Goal: Information Seeking & Learning: Learn about a topic

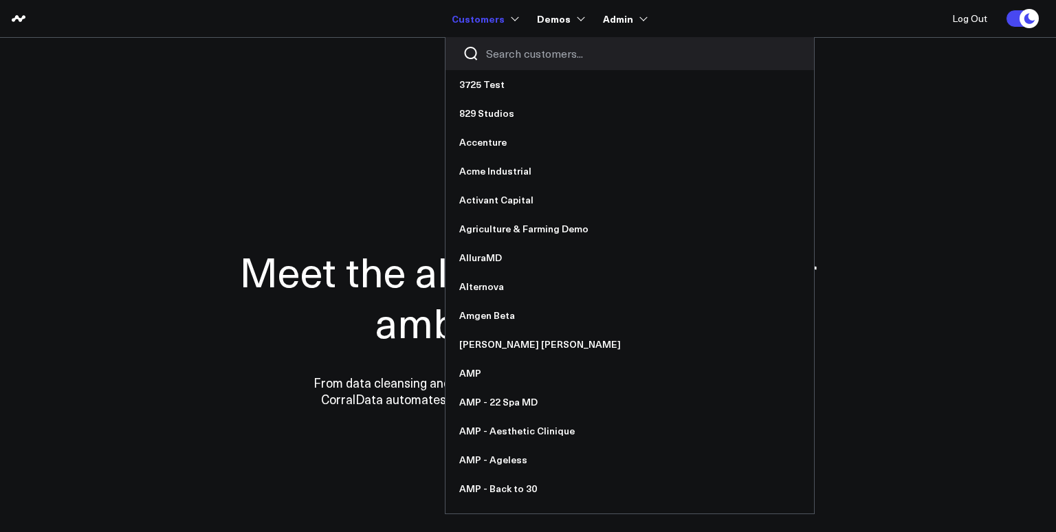
click at [503, 55] on input "Search customers input" at bounding box center [641, 53] width 311 height 15
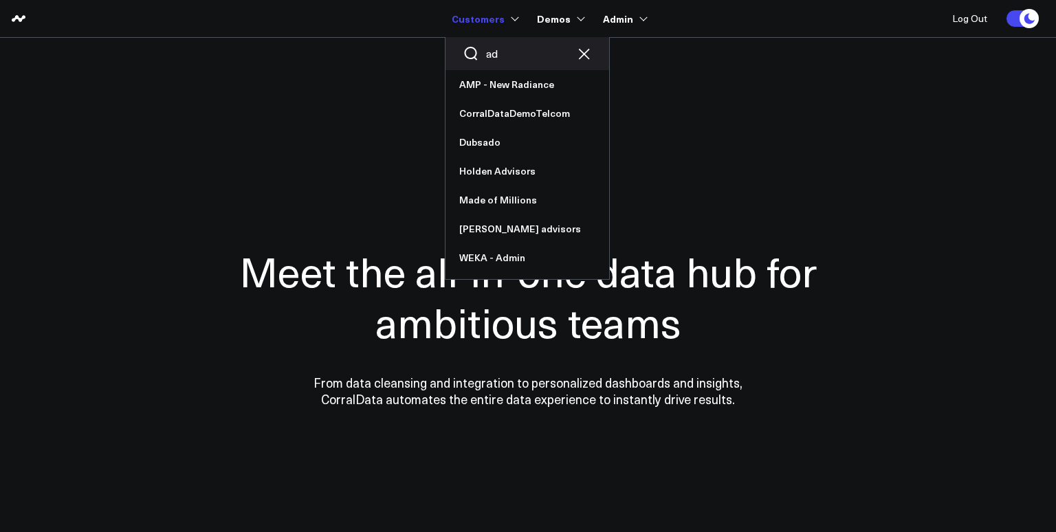
type input "a"
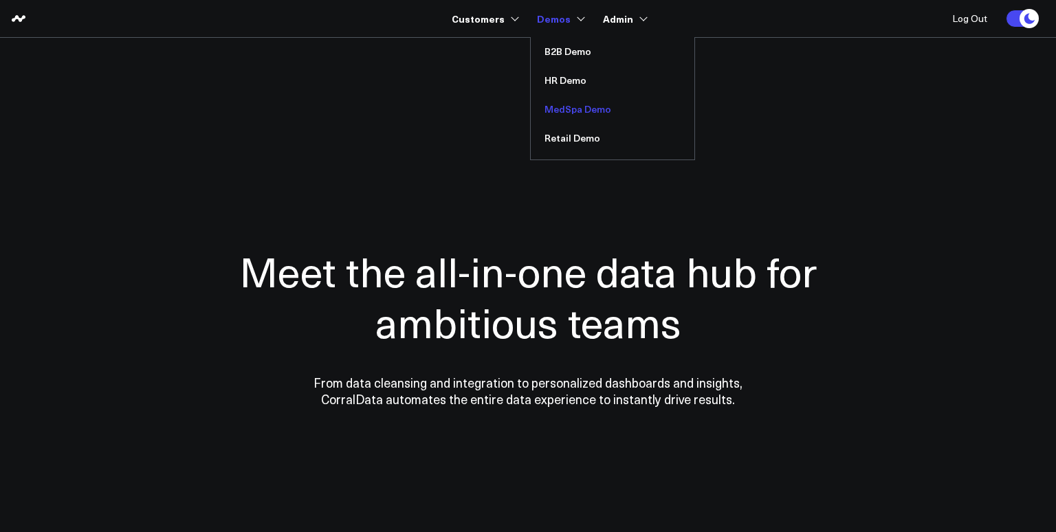
click at [569, 109] on link "MedSpa Demo" at bounding box center [613, 109] width 164 height 29
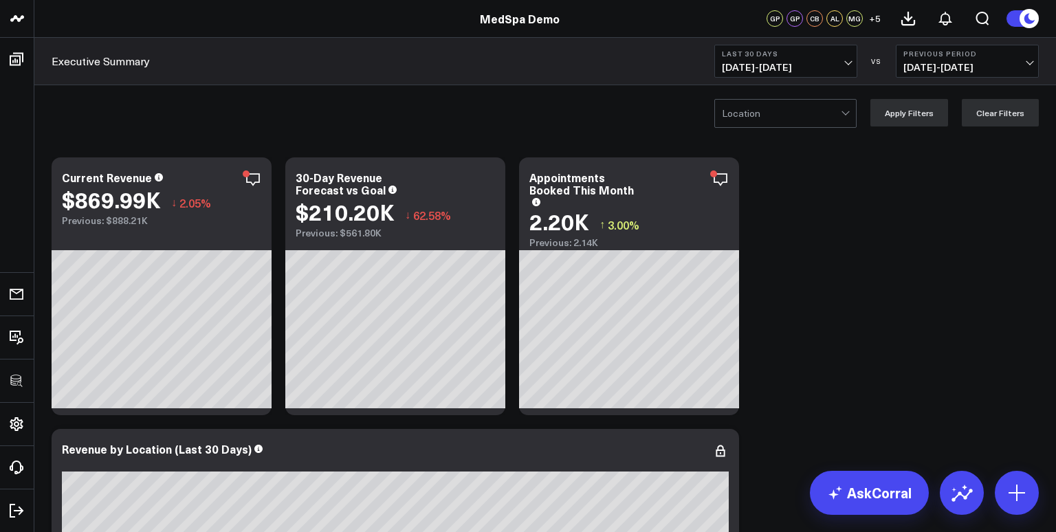
click at [761, 110] on div at bounding box center [781, 114] width 119 height 28
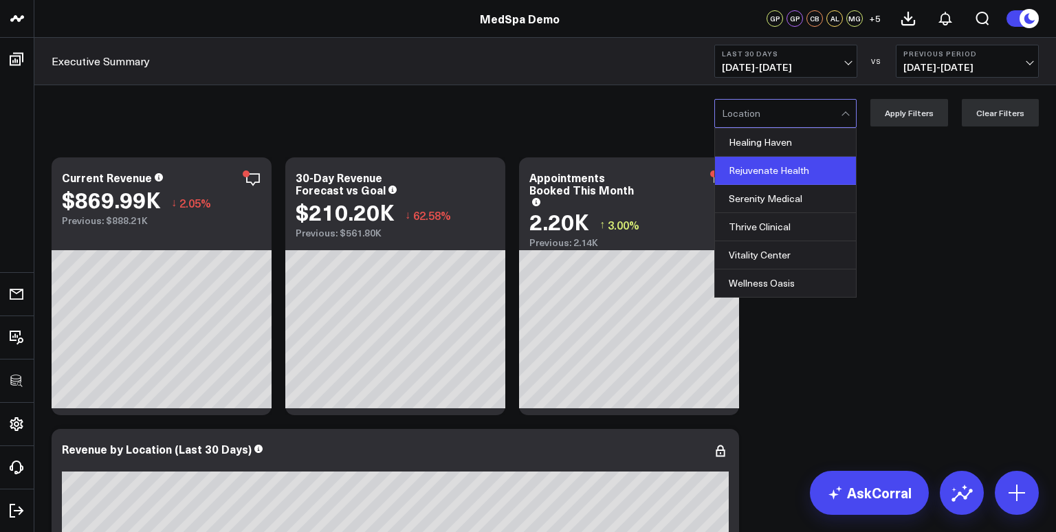
click at [766, 172] on div "Rejuvenate Health" at bounding box center [785, 171] width 141 height 28
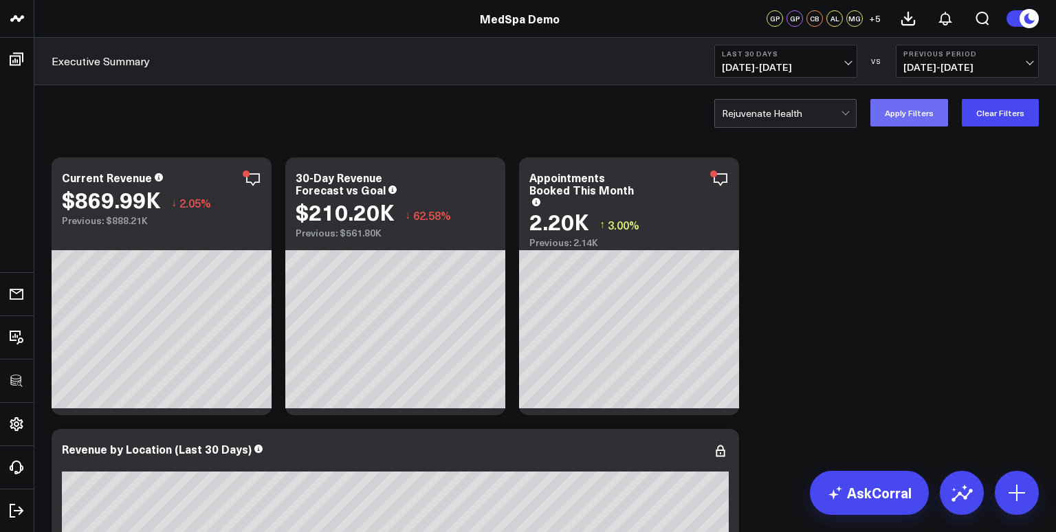
click at [924, 114] on button "Apply Filters" at bounding box center [910, 113] width 78 height 28
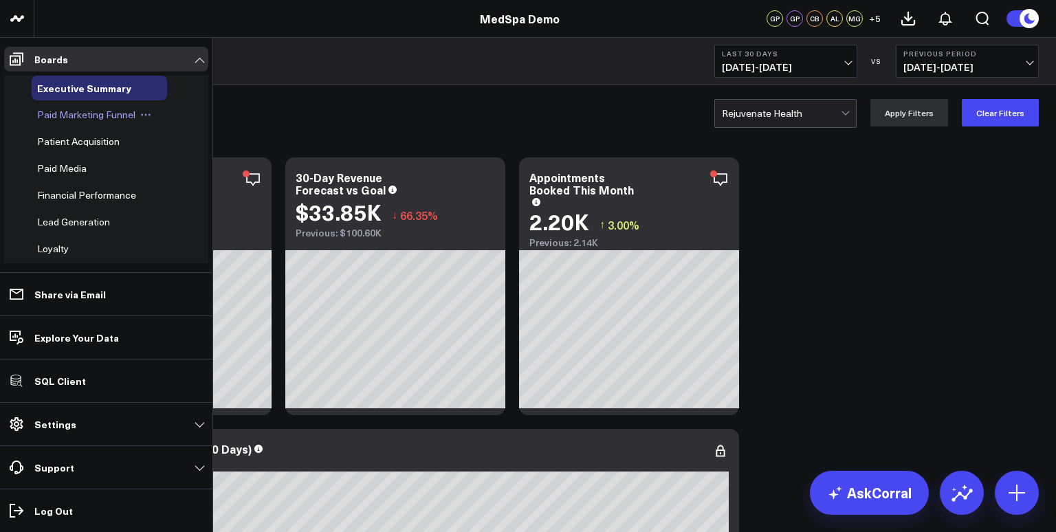
click at [61, 116] on span "Paid Marketing Funnel" at bounding box center [86, 114] width 98 height 13
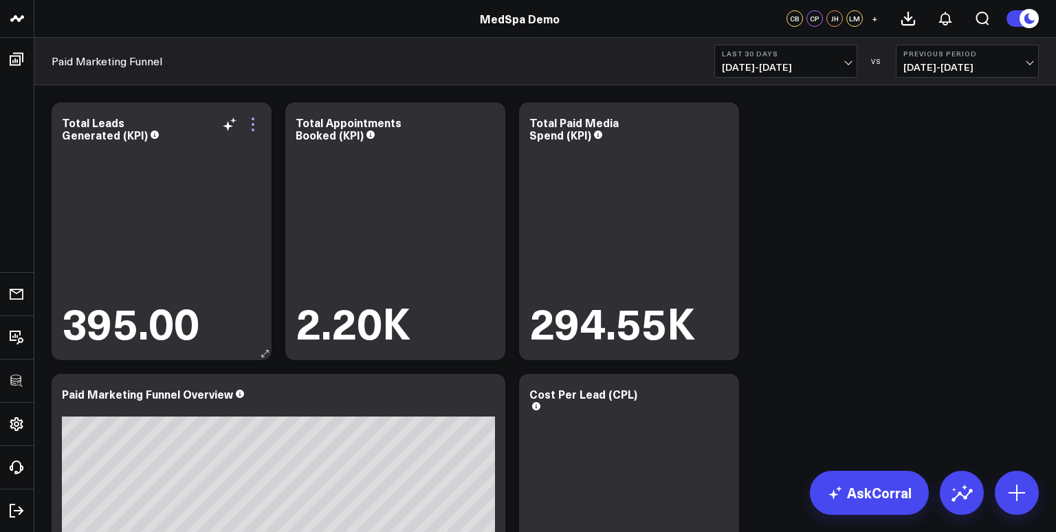
click at [250, 121] on icon at bounding box center [253, 124] width 17 height 17
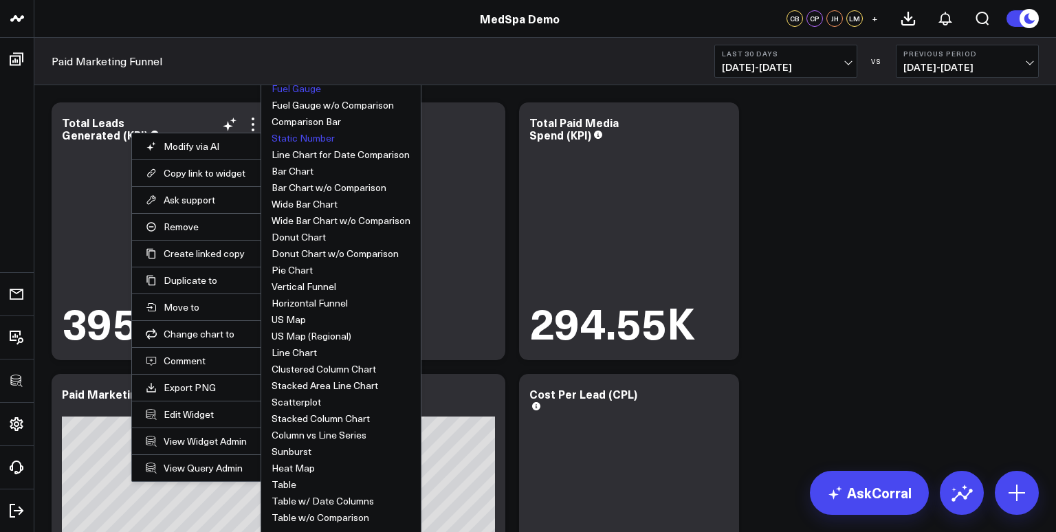
click at [302, 88] on button "Fuel Gauge" at bounding box center [297, 89] width 50 height 10
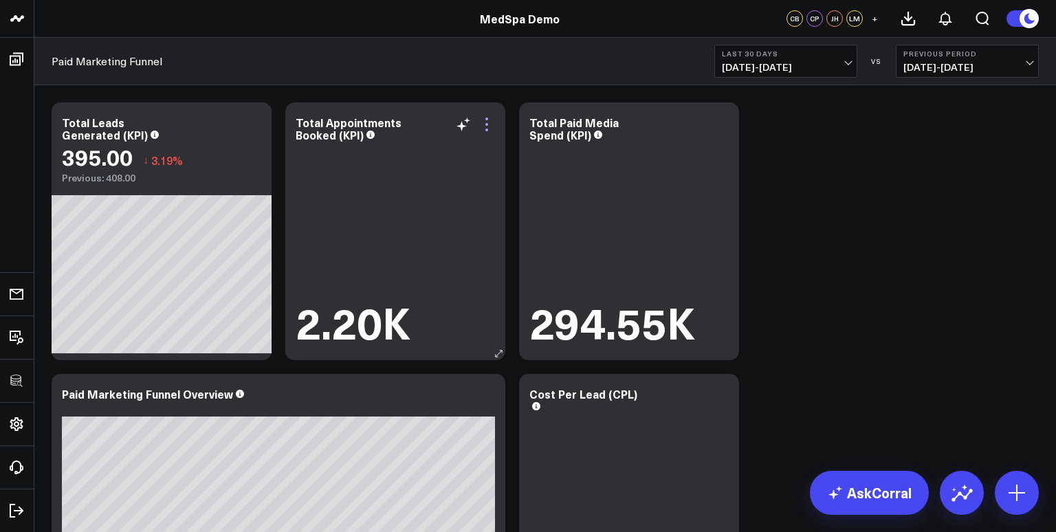
click at [487, 118] on icon at bounding box center [487, 119] width 3 height 3
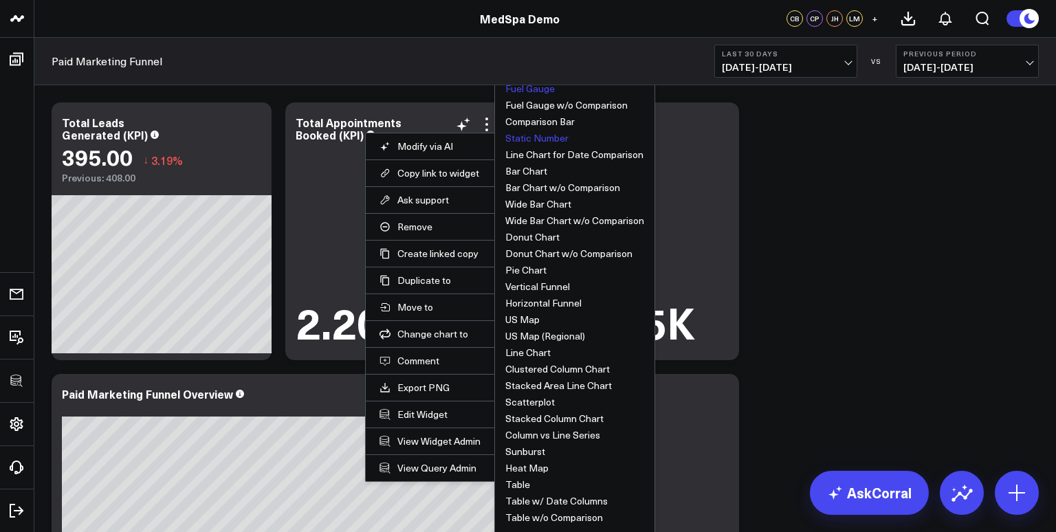
click at [535, 89] on button "Fuel Gauge" at bounding box center [530, 89] width 50 height 10
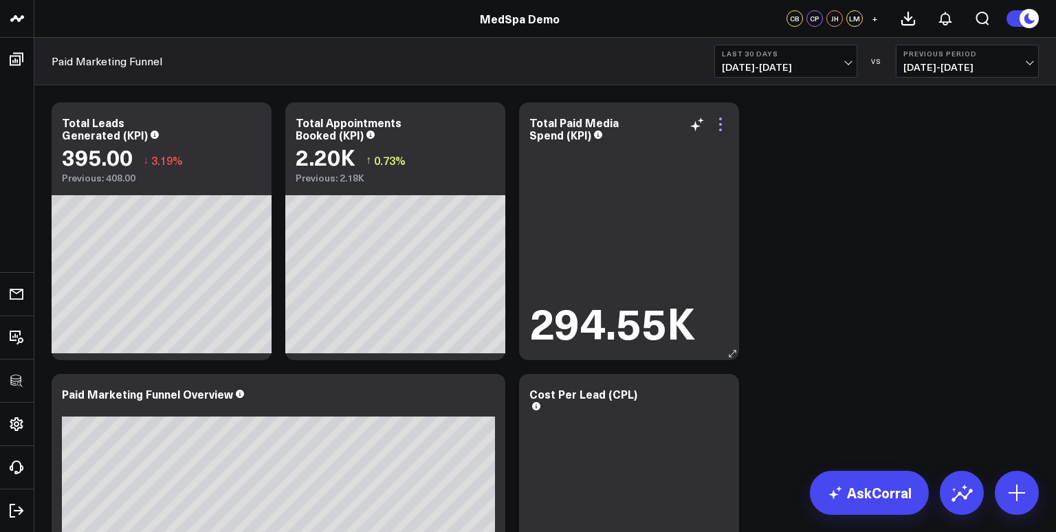
click at [722, 131] on icon at bounding box center [721, 124] width 17 height 17
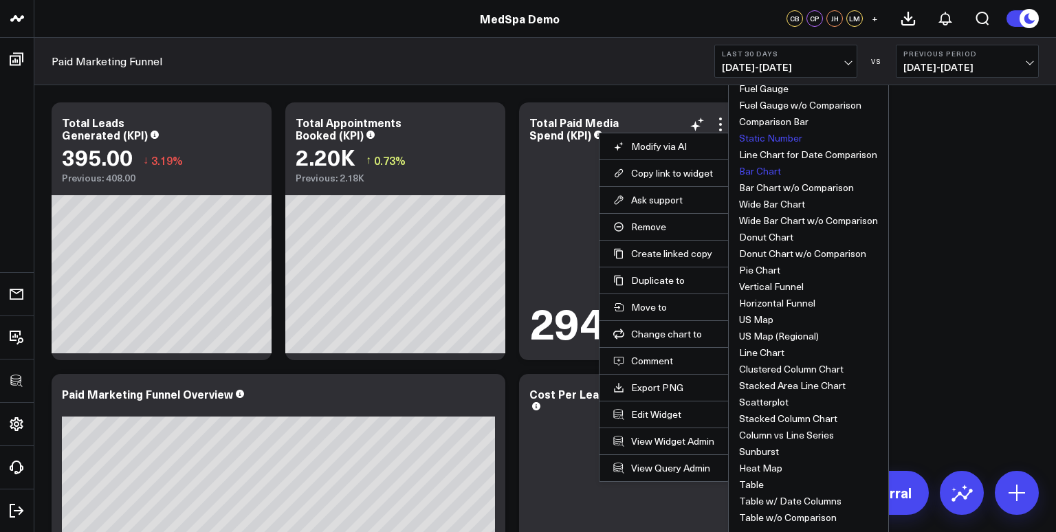
click at [772, 173] on button "Bar Chart" at bounding box center [760, 171] width 42 height 10
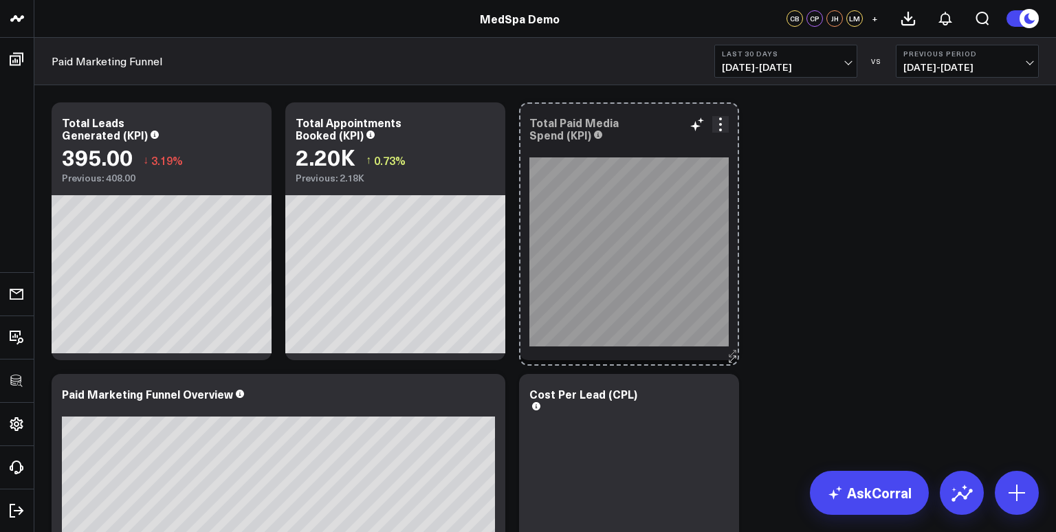
drag, startPoint x: 966, startPoint y: 351, endPoint x: 737, endPoint y: 239, distance: 254.7
click at [721, 357] on div "Total Paid Media Spend (KPI) So sorry. The query returned no results. Ask a Dat…" at bounding box center [629, 231] width 220 height 258
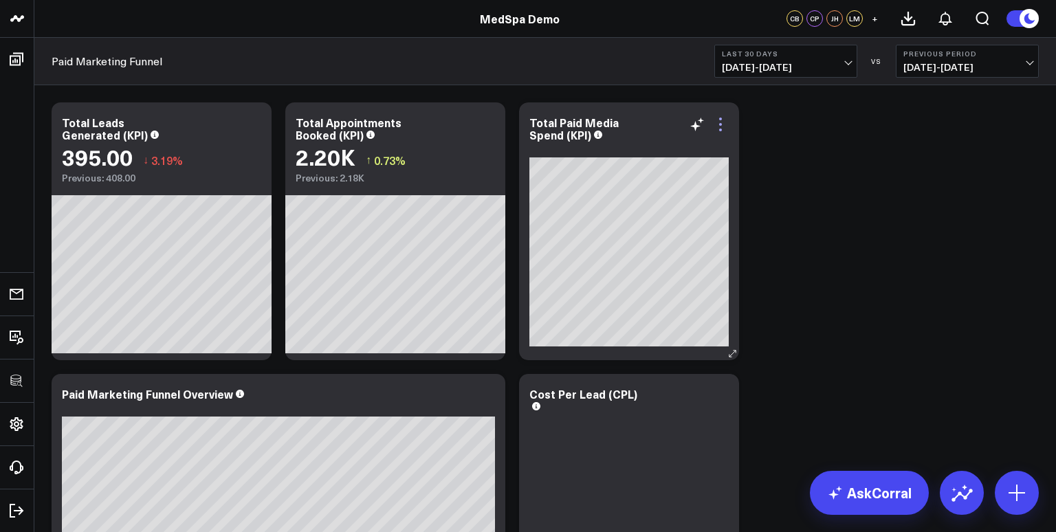
click at [723, 124] on icon at bounding box center [721, 124] width 17 height 17
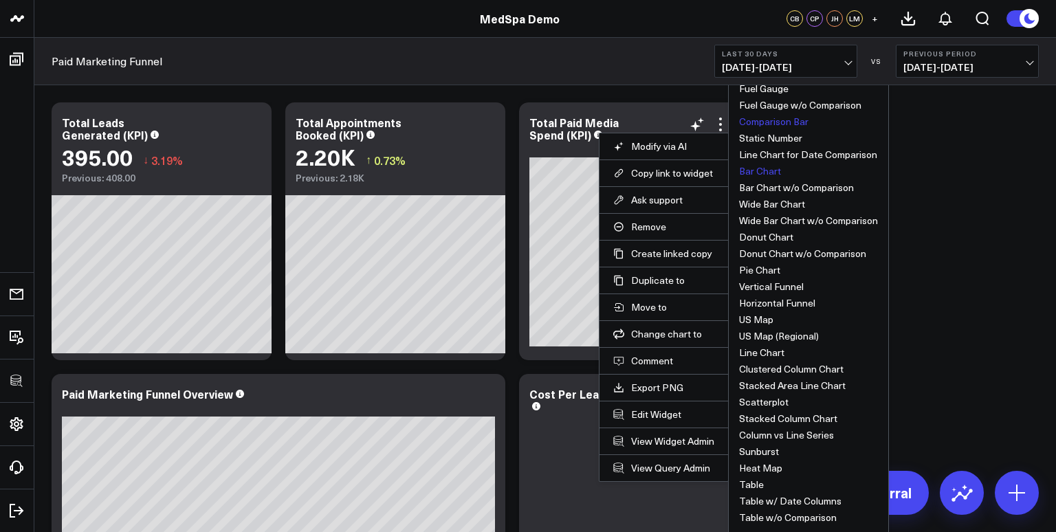
click at [767, 122] on button "Comparison Bar" at bounding box center [773, 122] width 69 height 10
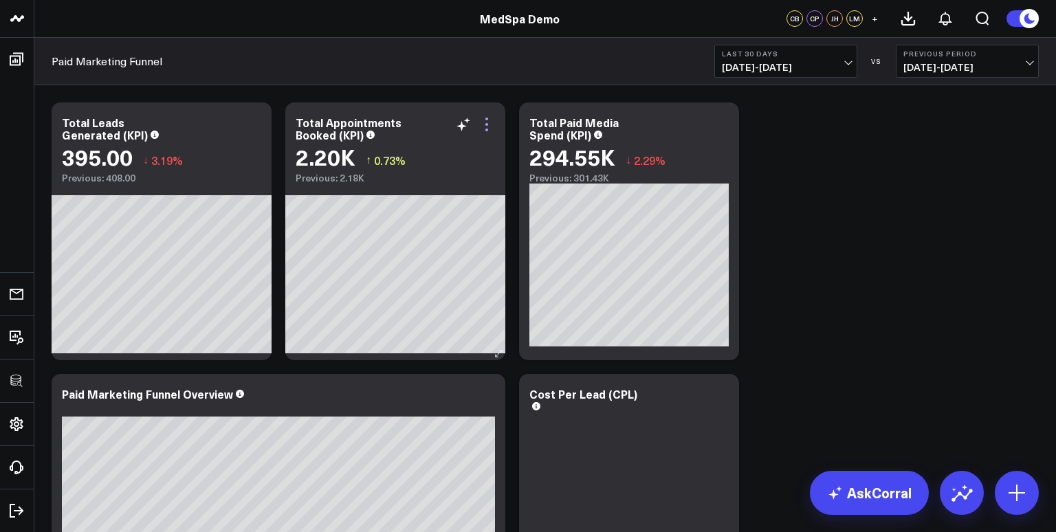
click at [485, 125] on icon at bounding box center [487, 124] width 17 height 17
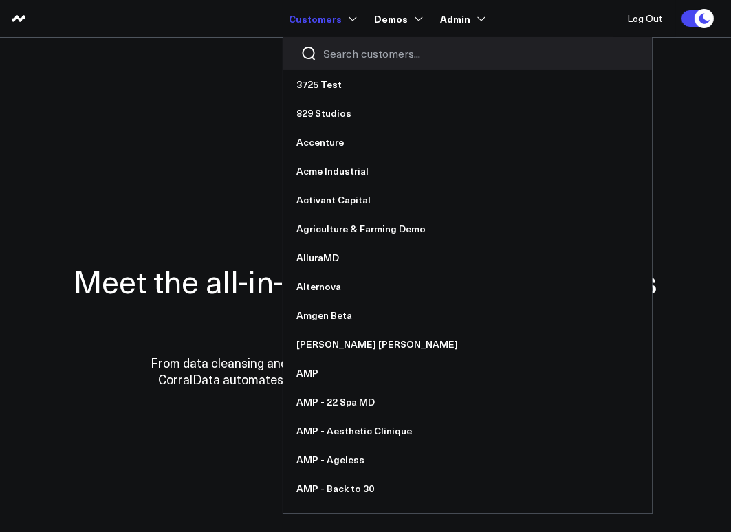
click at [337, 50] on input "Search customers input" at bounding box center [479, 53] width 311 height 15
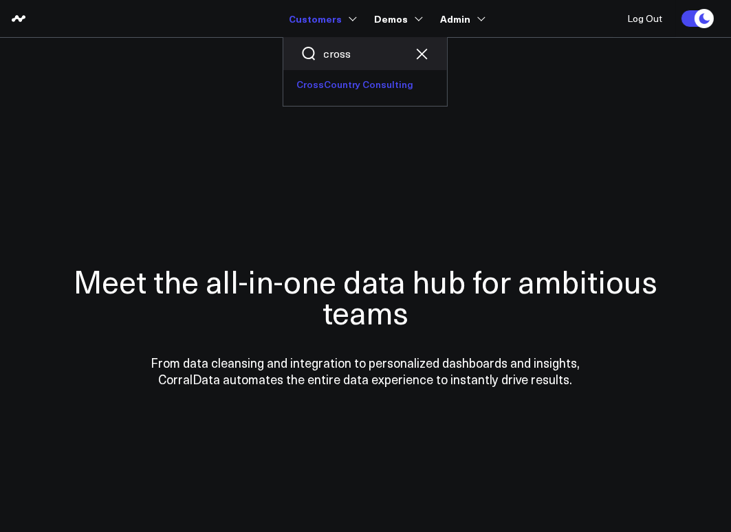
type input "cross"
click at [337, 90] on link "CrossCountry Consulting" at bounding box center [365, 84] width 164 height 29
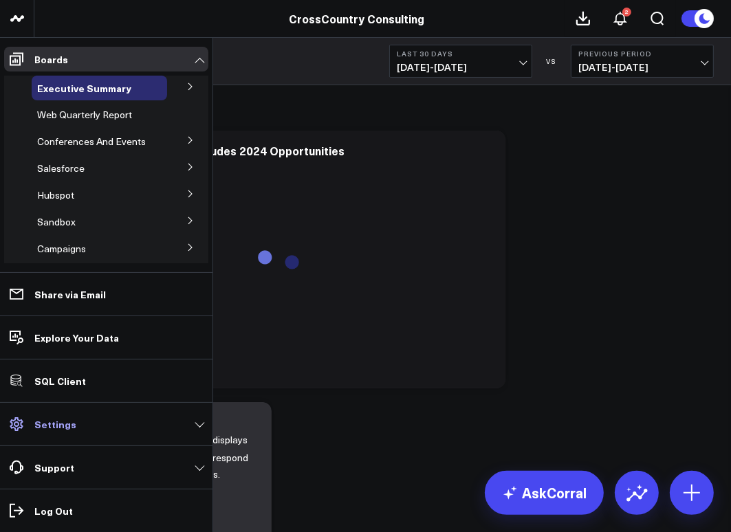
click at [63, 425] on p "Settings" at bounding box center [55, 424] width 42 height 11
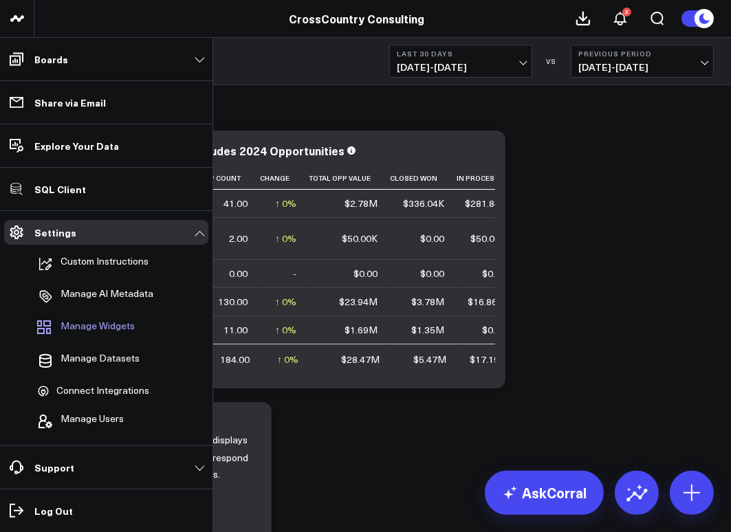
click at [98, 324] on span "Manage Widgets" at bounding box center [98, 328] width 74 height 17
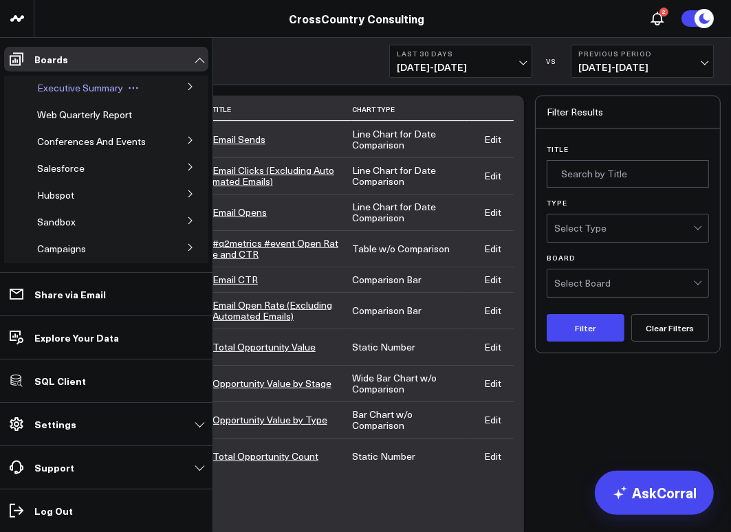
click at [57, 90] on span "Executive Summary" at bounding box center [80, 87] width 86 height 13
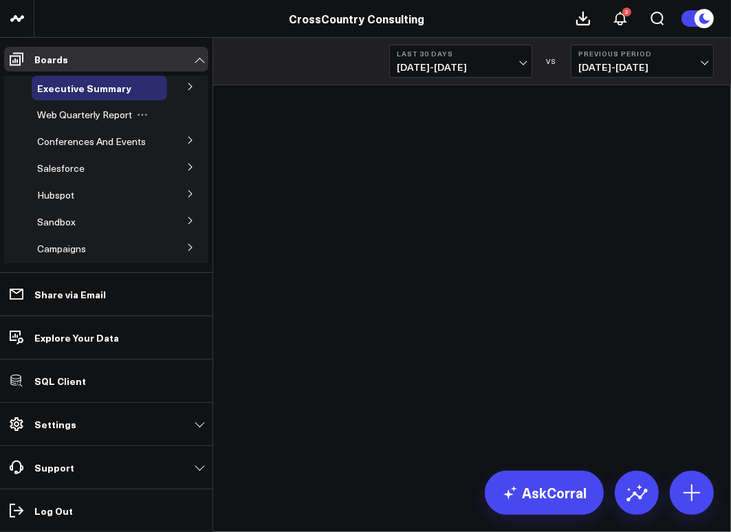
click at [51, 114] on span "Web Quarterly Report" at bounding box center [84, 114] width 95 height 13
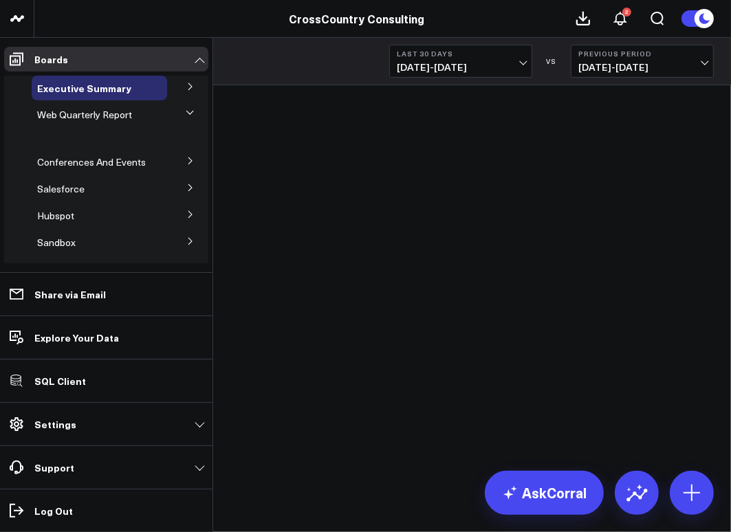
click at [186, 115] on icon at bounding box center [190, 113] width 8 height 8
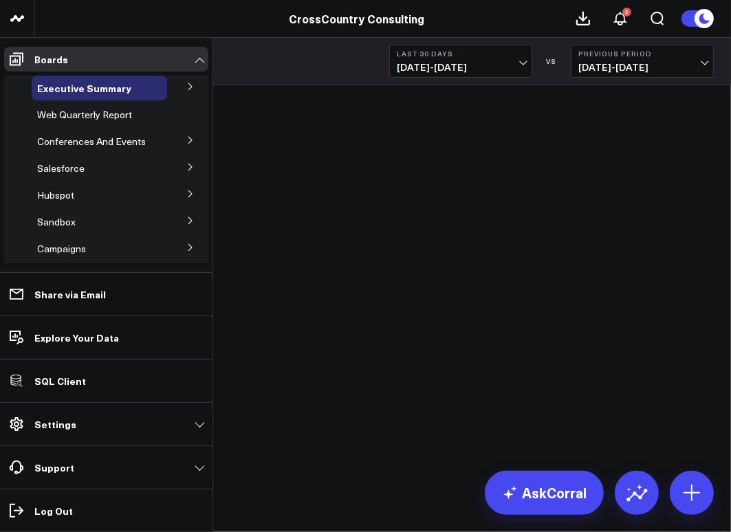
click at [188, 142] on icon at bounding box center [189, 140] width 3 height 7
click at [78, 173] on span "Conferences (2024)" at bounding box center [88, 166] width 87 height 13
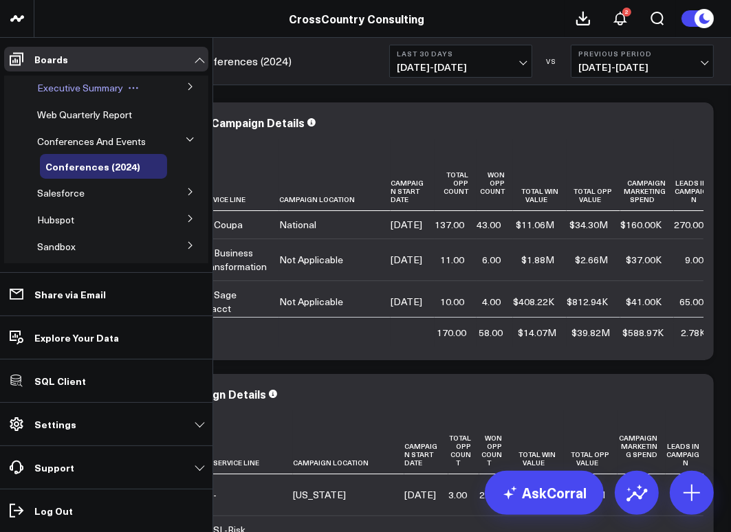
click at [68, 90] on span "Executive Summary" at bounding box center [80, 87] width 86 height 13
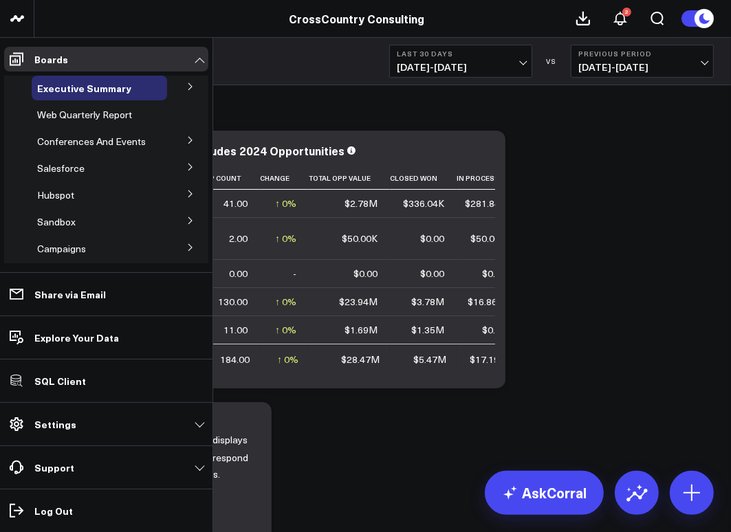
click at [186, 85] on icon at bounding box center [190, 87] width 8 height 8
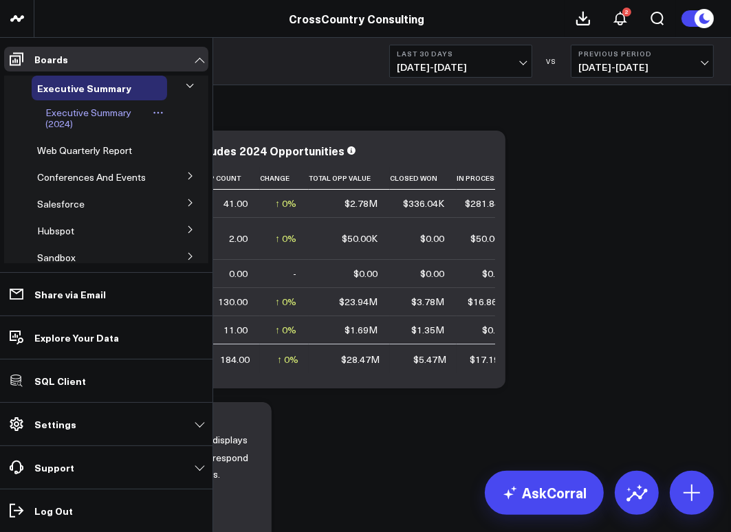
click at [74, 111] on span "Executive Summary (2024)" at bounding box center [88, 118] width 86 height 24
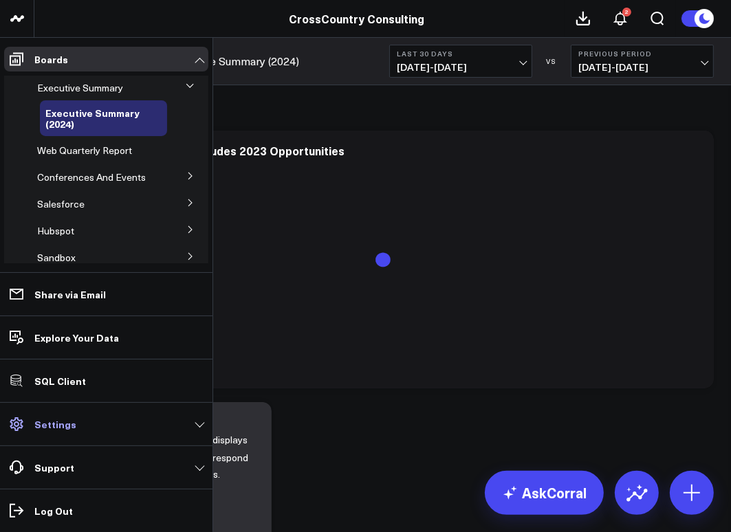
click at [44, 435] on link "Settings" at bounding box center [106, 424] width 204 height 25
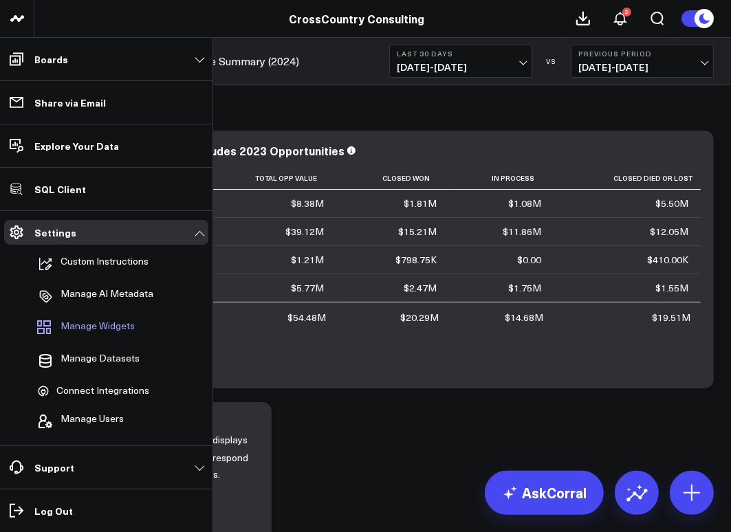
click at [98, 325] on span "Manage Widgets" at bounding box center [98, 328] width 74 height 17
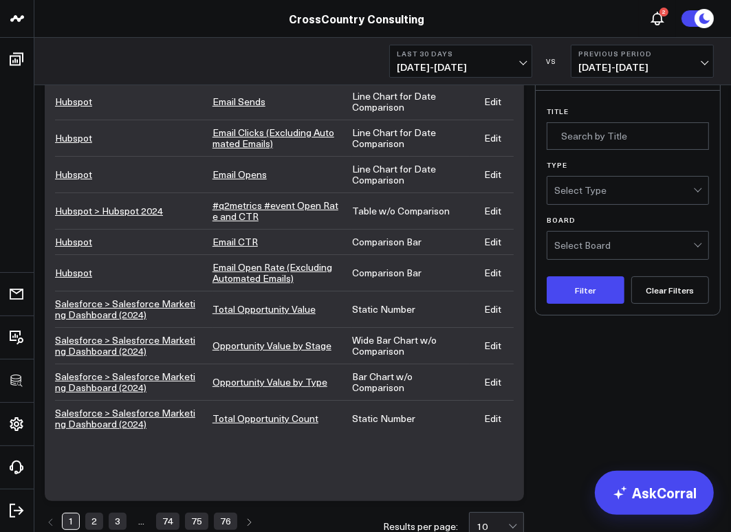
scroll to position [87, 0]
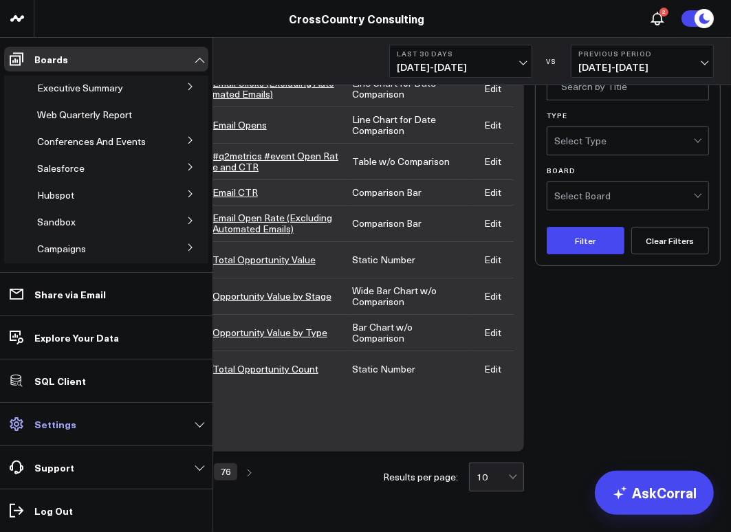
click at [74, 428] on link "Settings" at bounding box center [106, 424] width 204 height 25
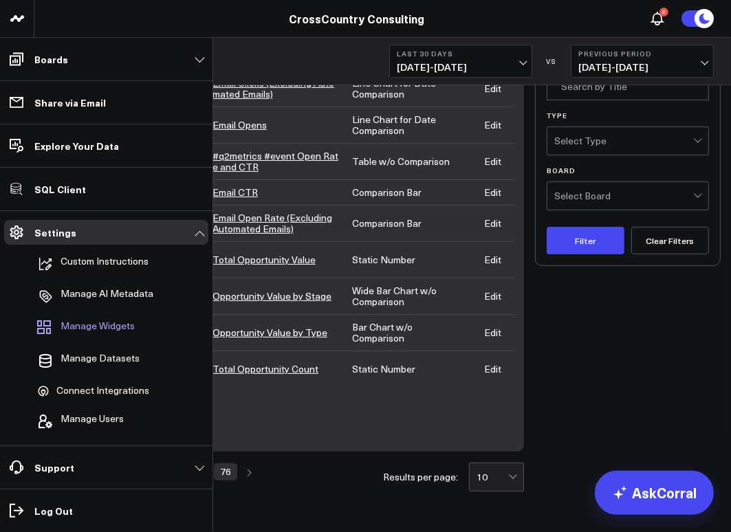
click at [93, 327] on span "Manage Widgets" at bounding box center [98, 328] width 74 height 17
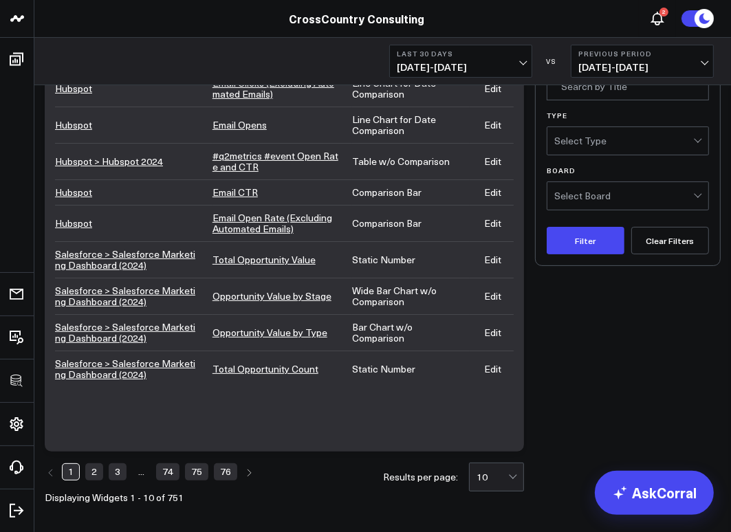
scroll to position [0, 0]
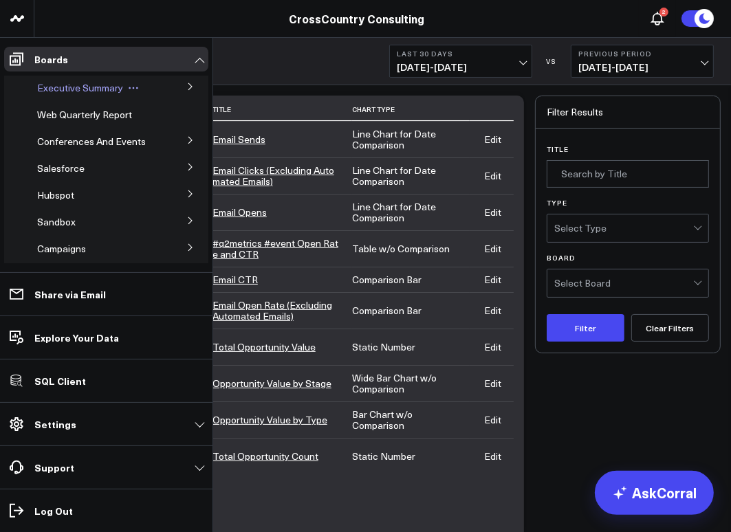
click at [50, 87] on span "Executive Summary" at bounding box center [80, 87] width 86 height 13
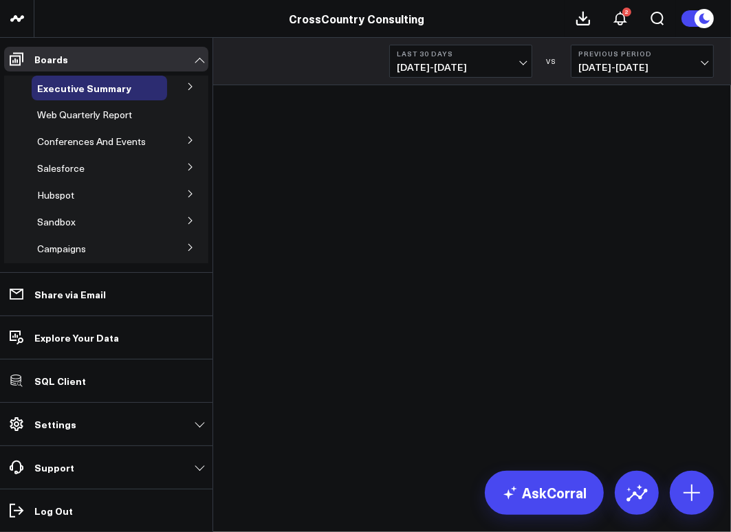
click at [186, 87] on icon at bounding box center [190, 87] width 8 height 8
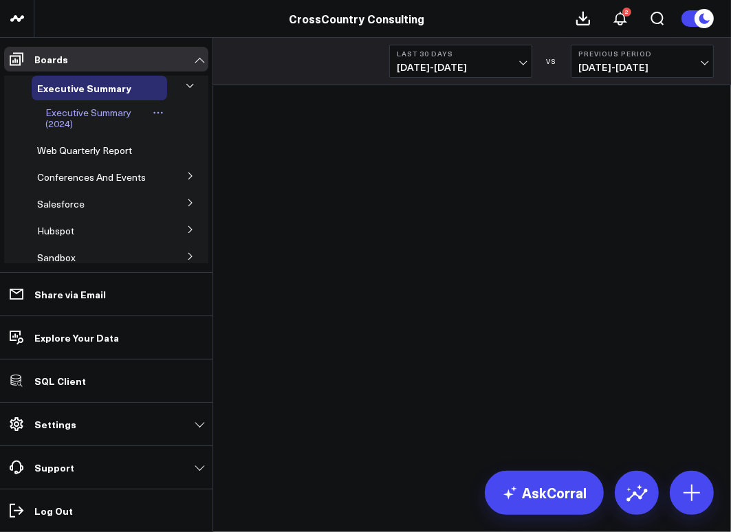
click at [45, 113] on span "Executive Summary (2024)" at bounding box center [88, 118] width 86 height 24
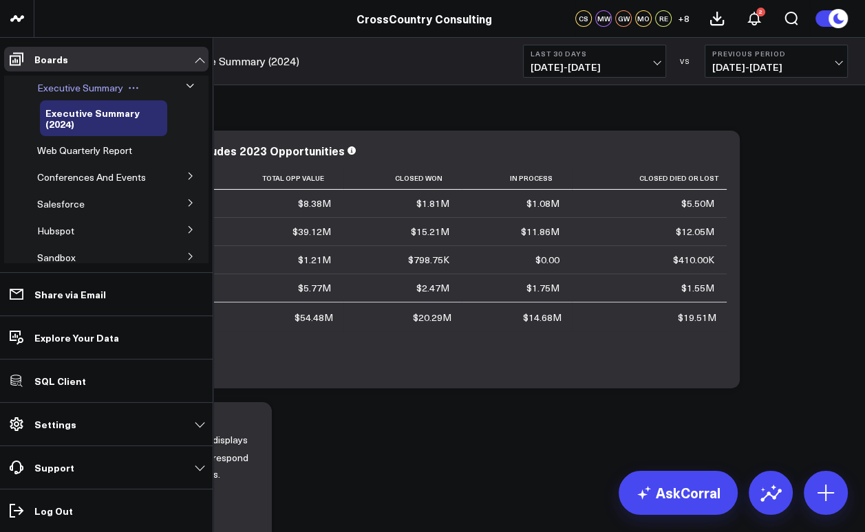
click at [81, 86] on span "Executive Summary" at bounding box center [80, 87] width 86 height 13
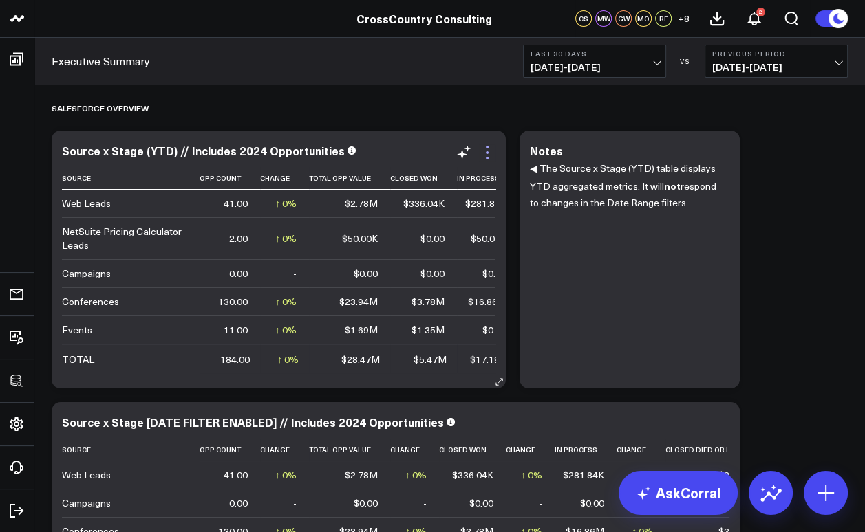
click at [488, 155] on icon at bounding box center [487, 152] width 17 height 17
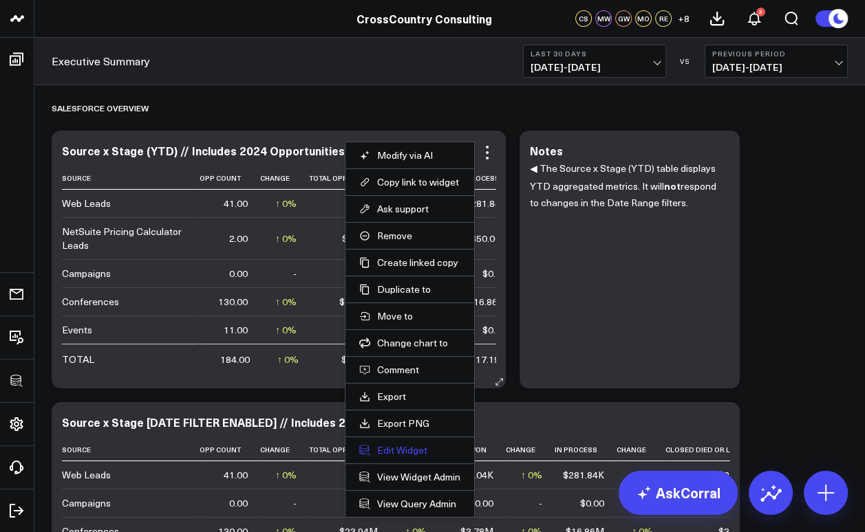
click at [409, 444] on button "Edit Widget" at bounding box center [409, 450] width 101 height 12
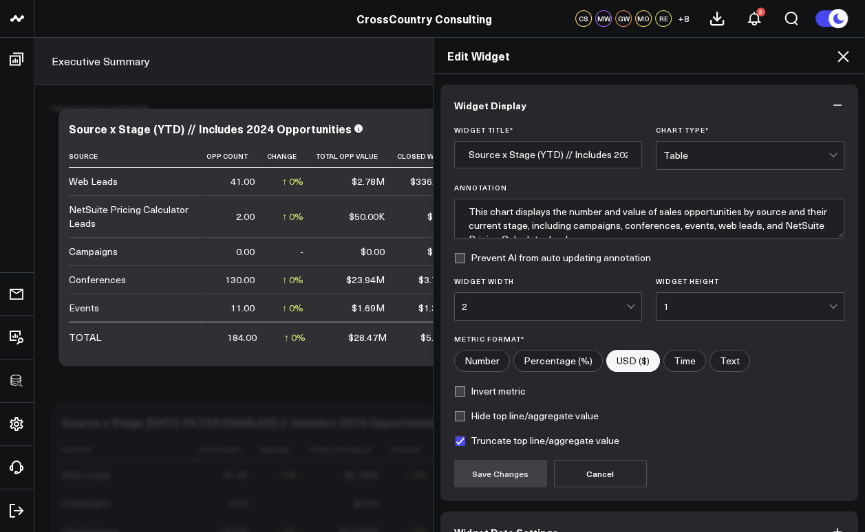
scroll to position [80, 0]
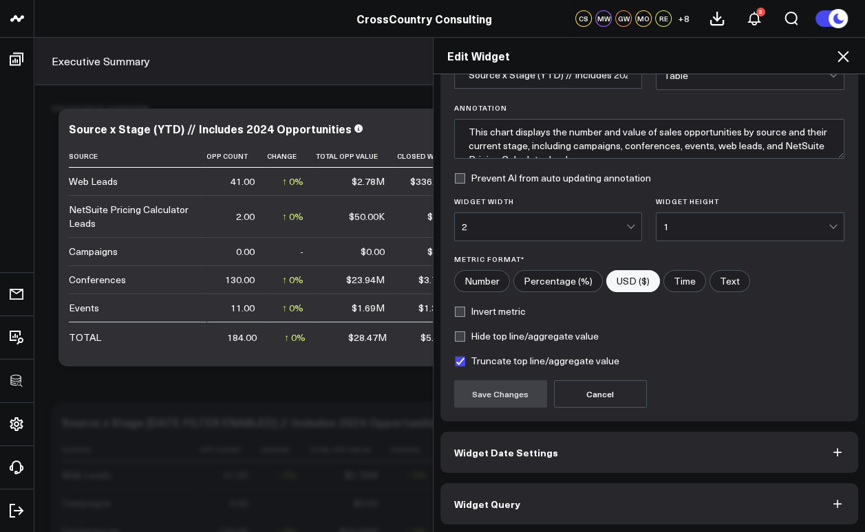
click at [530, 493] on button "Widget Query" at bounding box center [649, 503] width 418 height 41
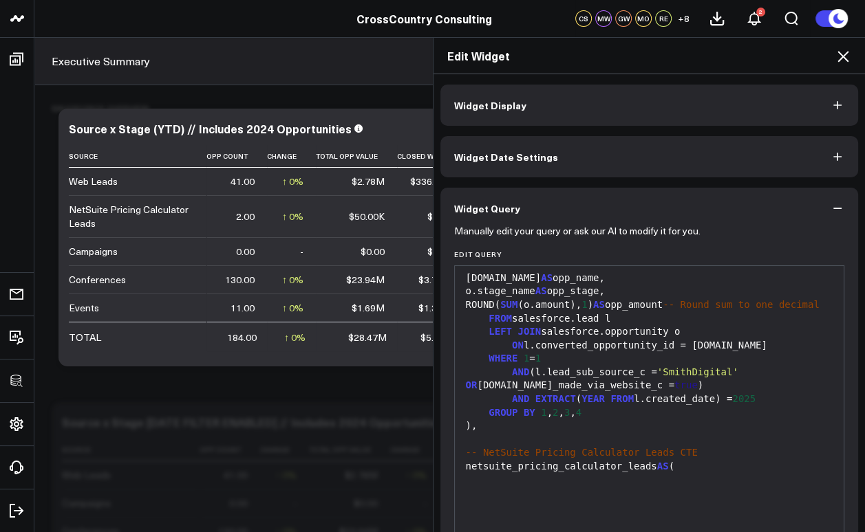
scroll to position [0, 0]
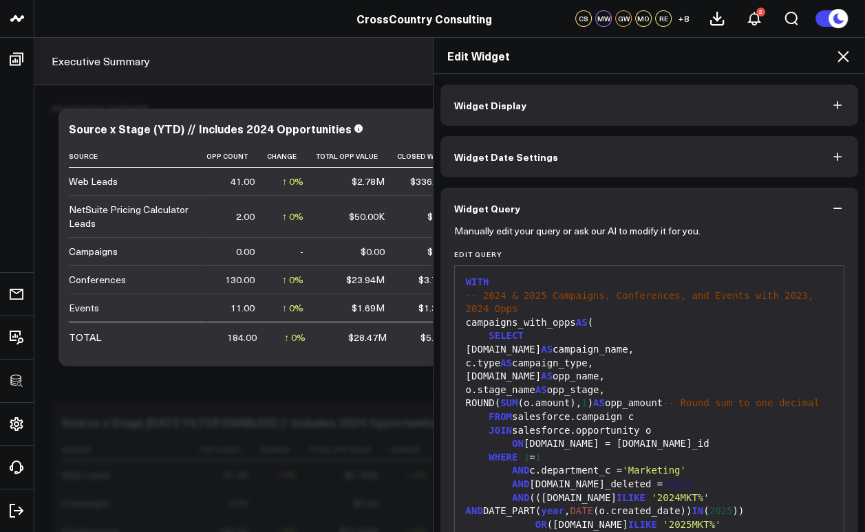
click at [376, 113] on div "Edit Widget Widget Display Widget Date Settings Widget Query Manually edit your…" at bounding box center [432, 284] width 865 height 495
click at [344, 129] on div "Edit Widget Widget Display Widget Date Settings Widget Query Manually edit your…" at bounding box center [432, 284] width 865 height 495
click at [730, 46] on div "Edit Widget" at bounding box center [649, 56] width 432 height 36
click at [730, 55] on icon at bounding box center [842, 56] width 11 height 11
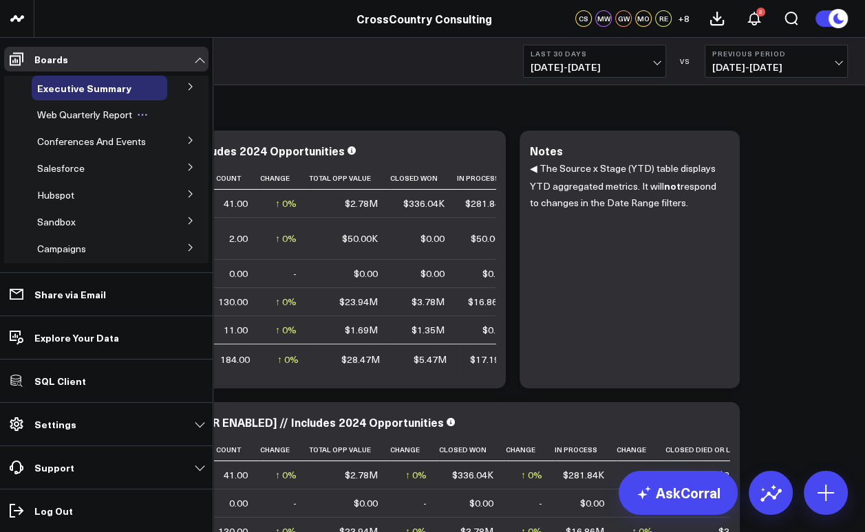
click at [68, 118] on span "Web Quarterly Report" at bounding box center [84, 114] width 95 height 13
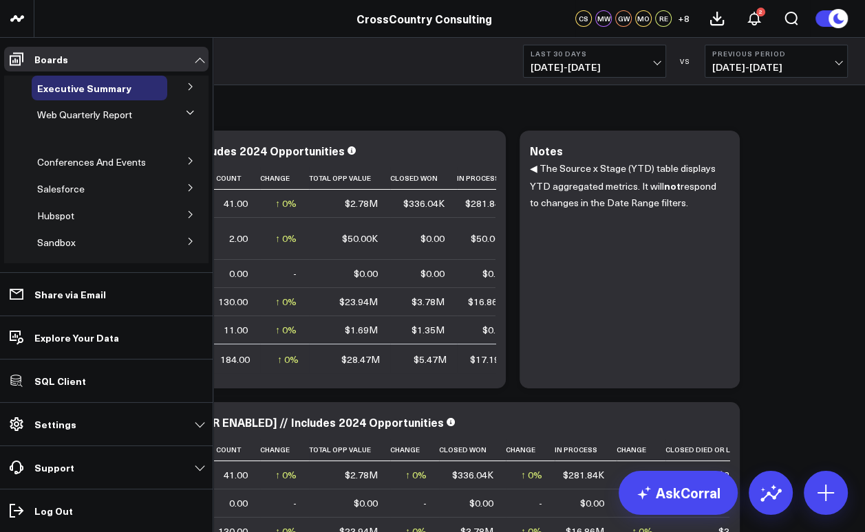
click at [47, 142] on ul at bounding box center [106, 137] width 204 height 21
click at [66, 116] on span "Web Quarterly Report" at bounding box center [84, 114] width 95 height 13
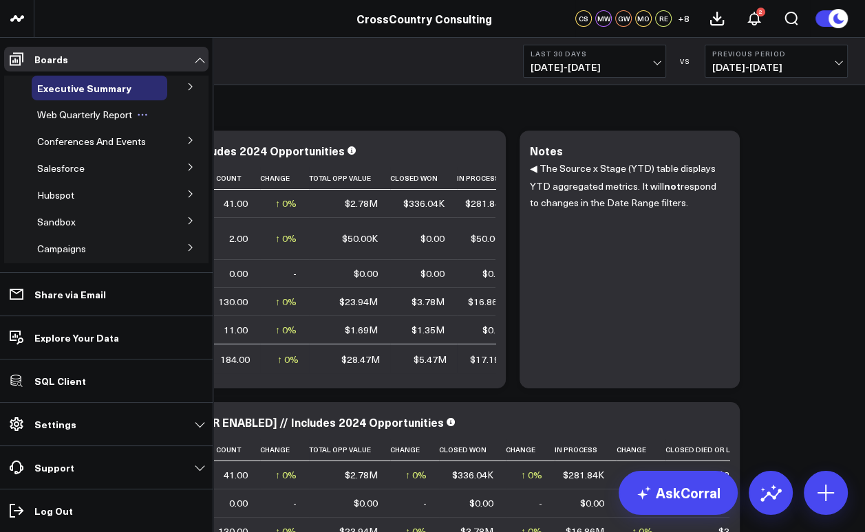
click at [100, 115] on span "Web Quarterly Report" at bounding box center [84, 114] width 95 height 13
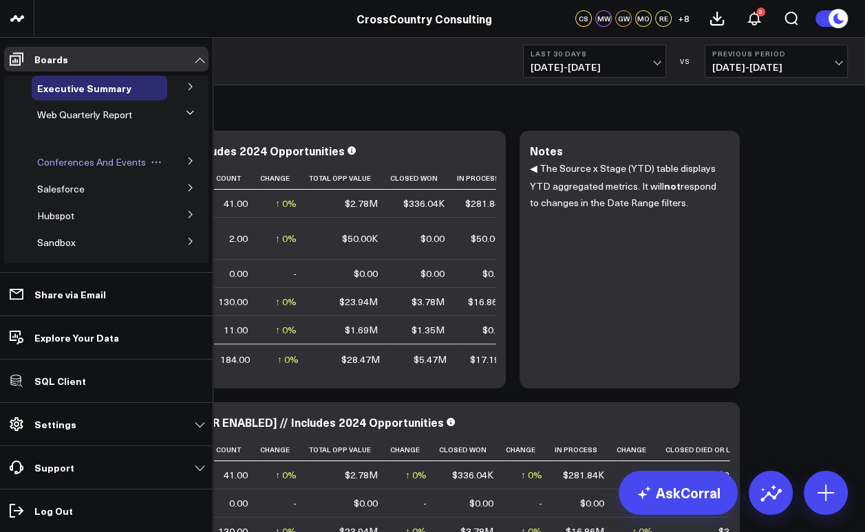
click at [78, 164] on span "Conferences And Events" at bounding box center [91, 161] width 109 height 13
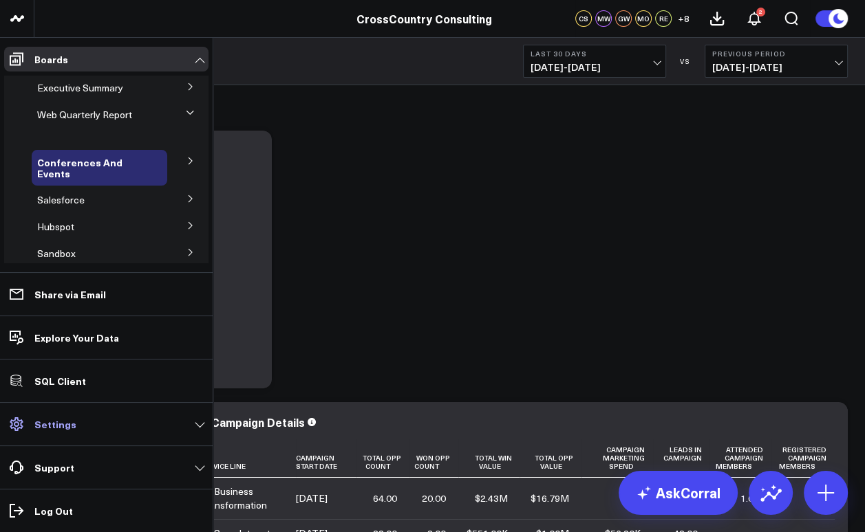
click at [39, 428] on p "Settings" at bounding box center [55, 424] width 42 height 11
click at [186, 112] on icon at bounding box center [189, 112] width 7 height 3
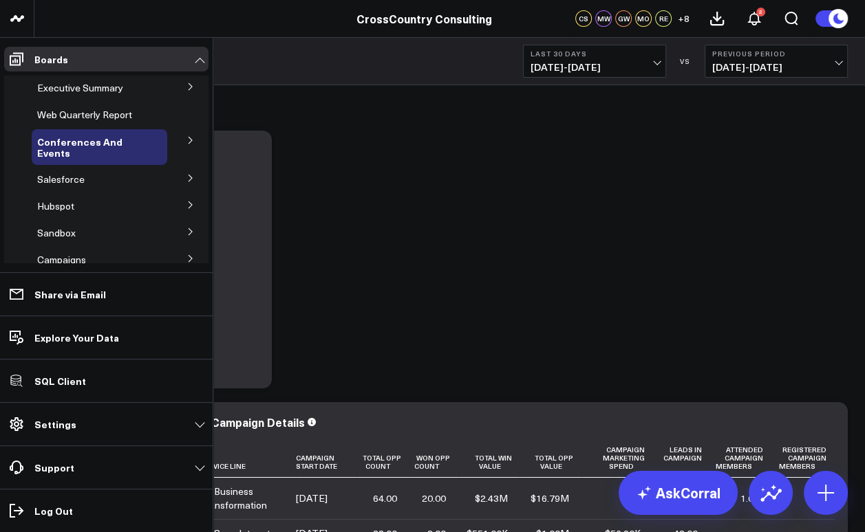
click at [188, 142] on icon at bounding box center [189, 140] width 3 height 7
click at [85, 182] on span "Conferences (2024)" at bounding box center [88, 177] width 87 height 13
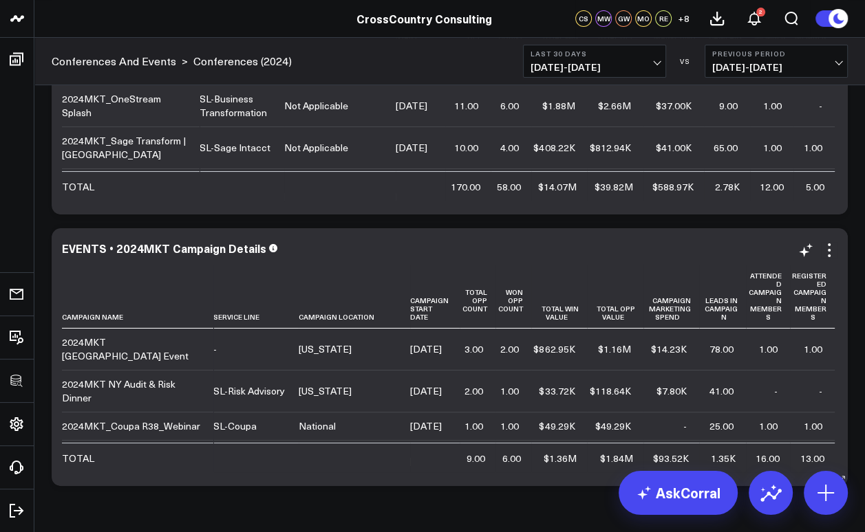
scroll to position [188, 0]
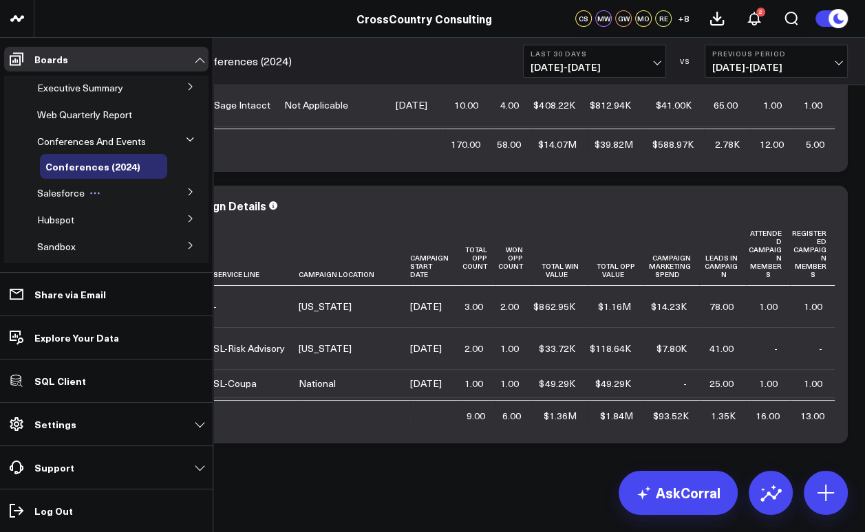
click at [61, 199] on span "Salesforce" at bounding box center [60, 192] width 47 height 13
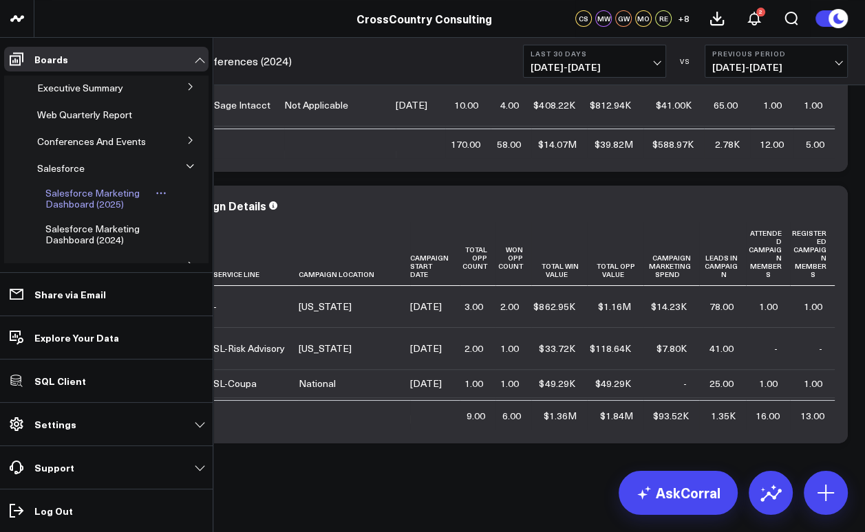
click at [82, 210] on span "Salesforce Marketing Dashboard (2025)" at bounding box center [92, 198] width 94 height 24
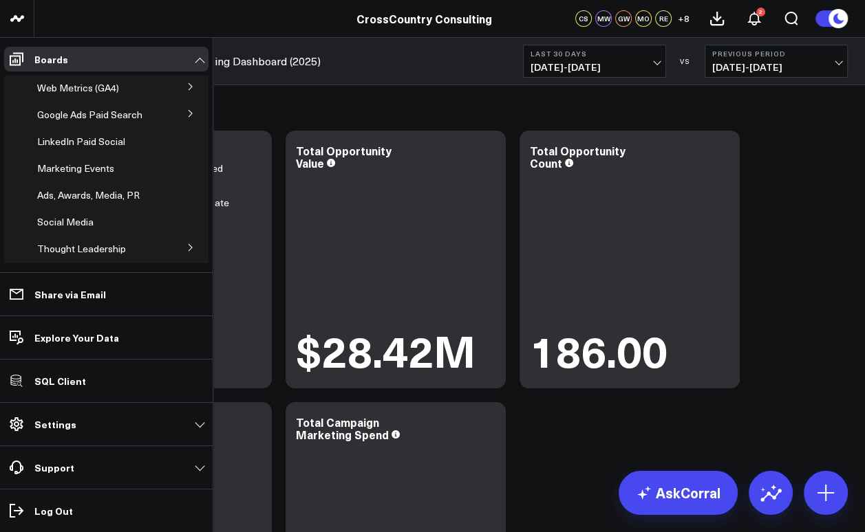
click at [186, 118] on icon at bounding box center [190, 113] width 8 height 8
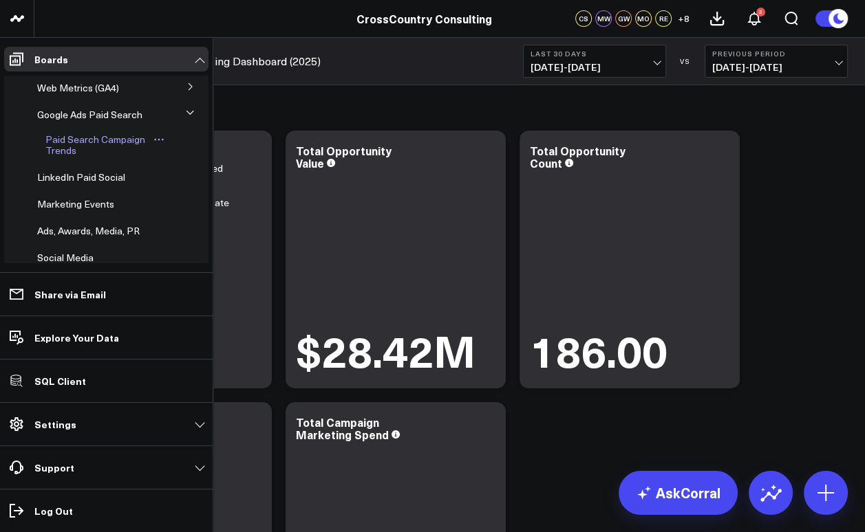
click at [97, 157] on span "Paid Search Campaign Trends" at bounding box center [95, 145] width 100 height 24
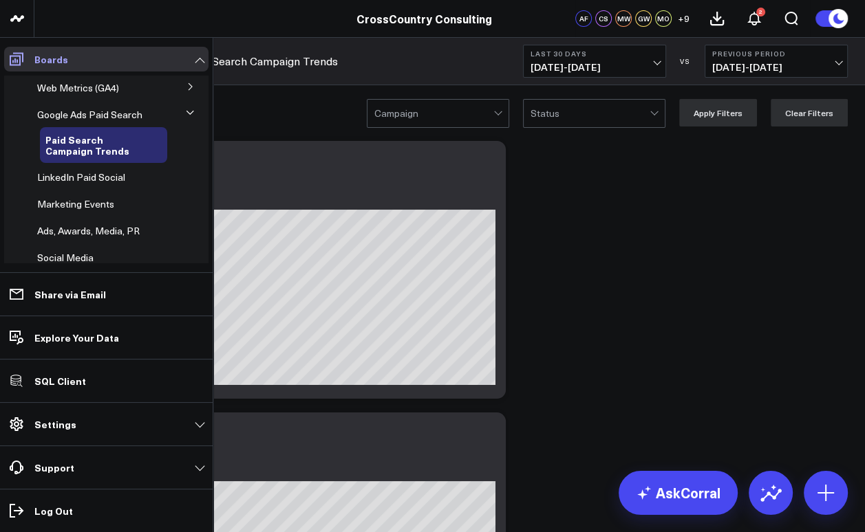
scroll to position [193, 0]
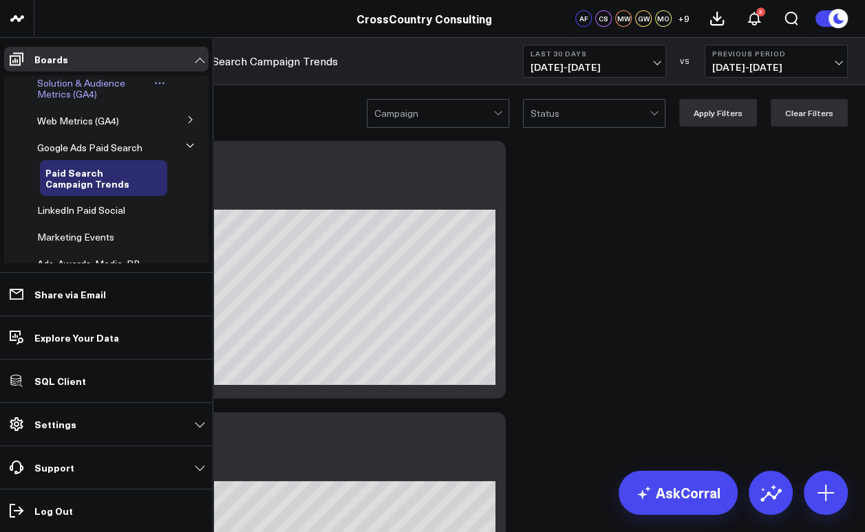
click at [54, 95] on span "Solution & Audience Metrics (GA4)" at bounding box center [81, 88] width 88 height 24
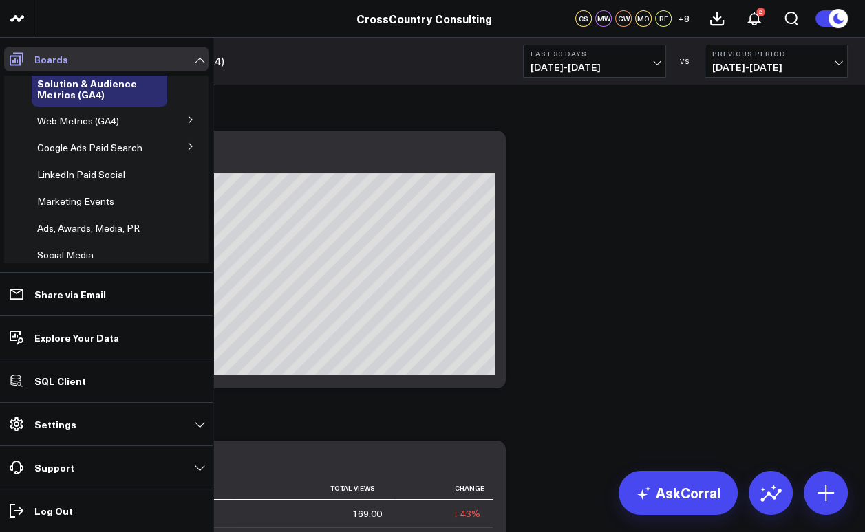
scroll to position [160, 0]
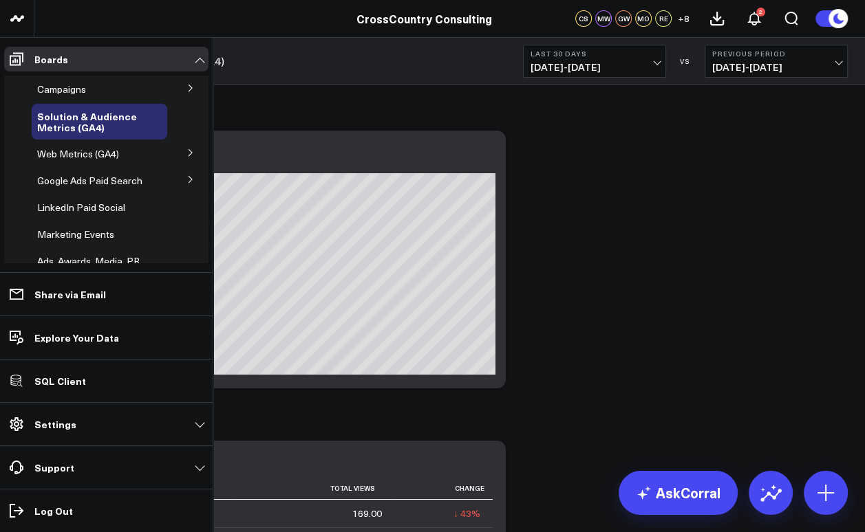
click at [186, 92] on icon at bounding box center [190, 88] width 8 height 8
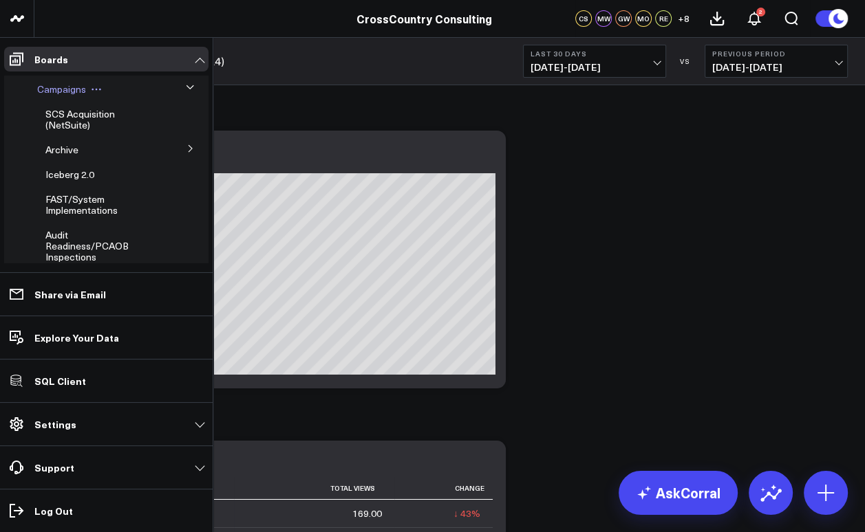
click at [58, 96] on span "Campaigns" at bounding box center [61, 89] width 49 height 13
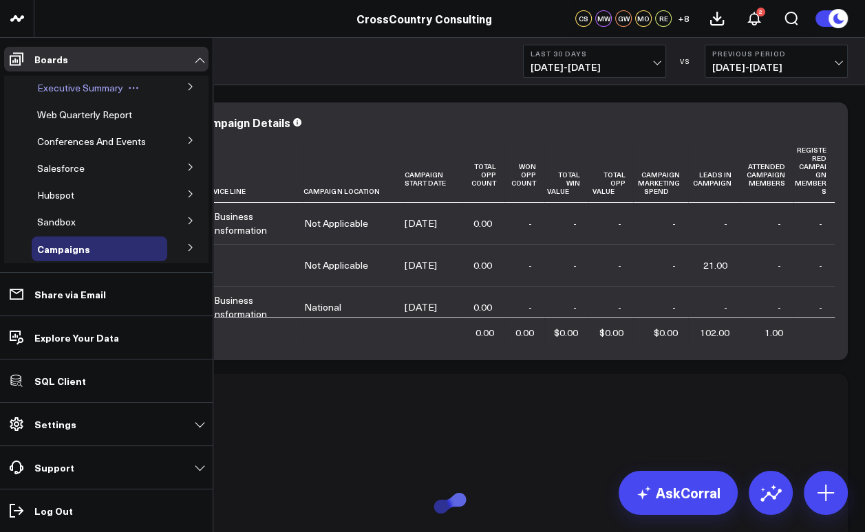
click at [63, 87] on span "Executive Summary" at bounding box center [80, 87] width 86 height 13
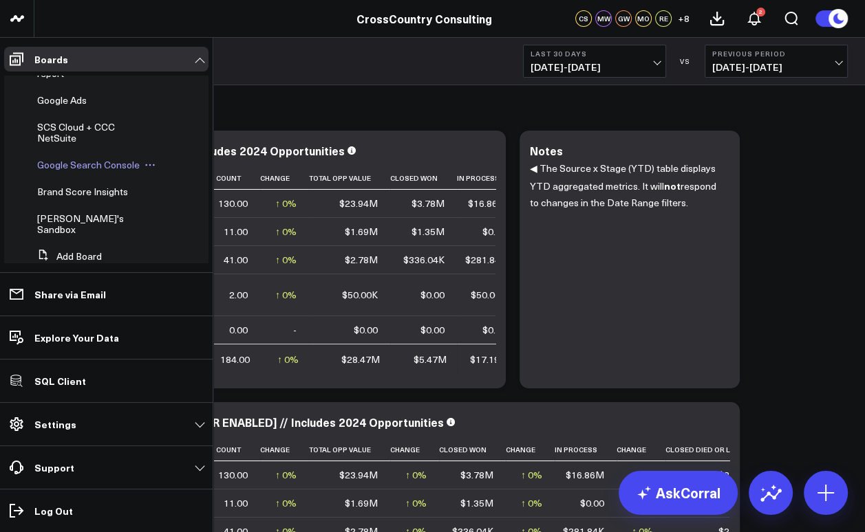
scroll to position [550, 0]
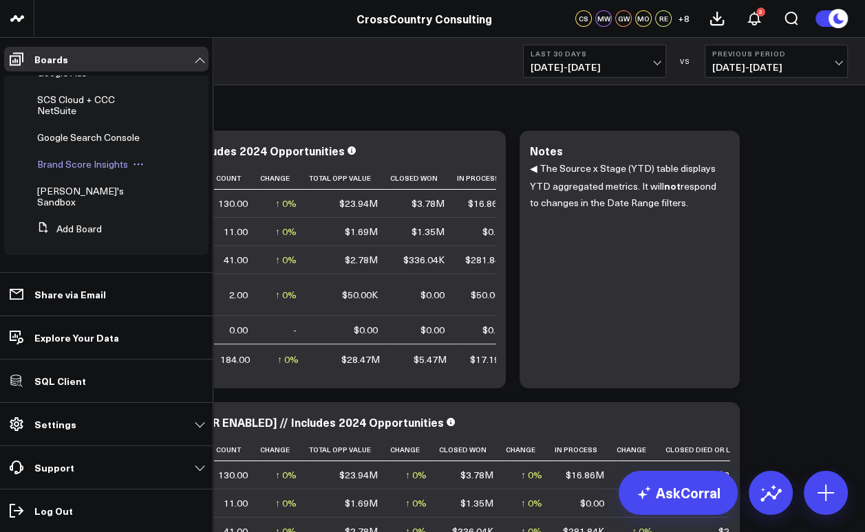
click at [91, 171] on span "Brand Score Insights" at bounding box center [82, 163] width 91 height 13
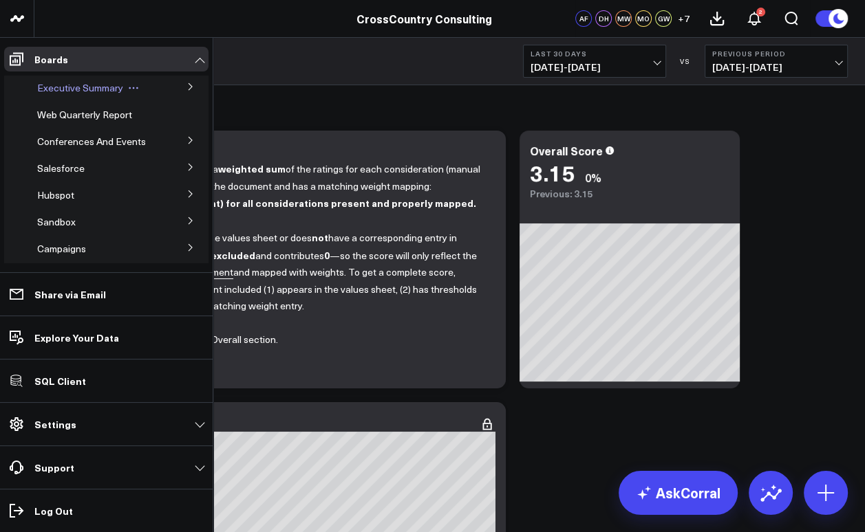
click at [72, 89] on span "Executive Summary" at bounding box center [80, 87] width 86 height 13
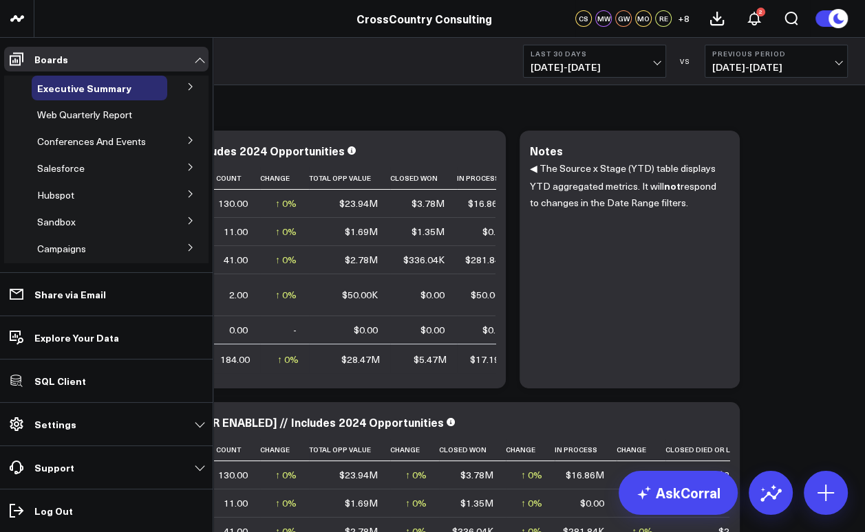
click at [188, 171] on icon at bounding box center [189, 167] width 3 height 7
click at [186, 89] on icon at bounding box center [190, 87] width 8 height 8
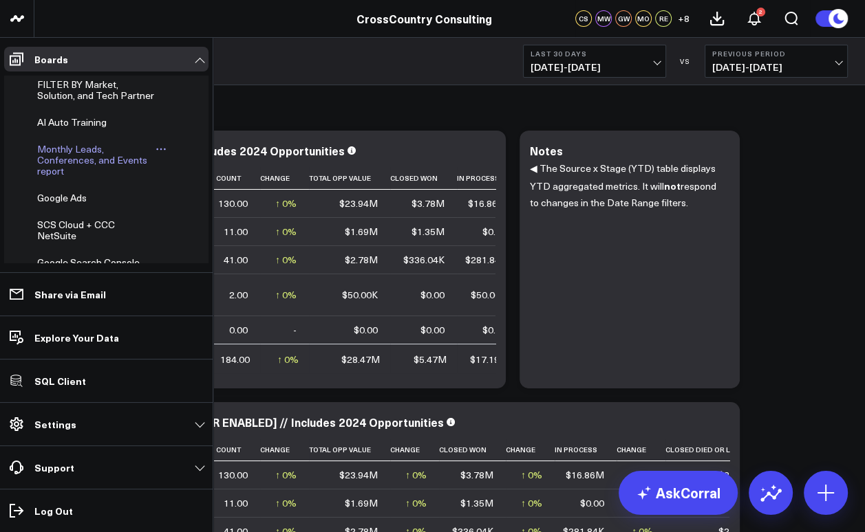
scroll to position [454, 0]
click at [71, 176] on span "Monthly Leads, Conferences, and Events report" at bounding box center [92, 158] width 110 height 35
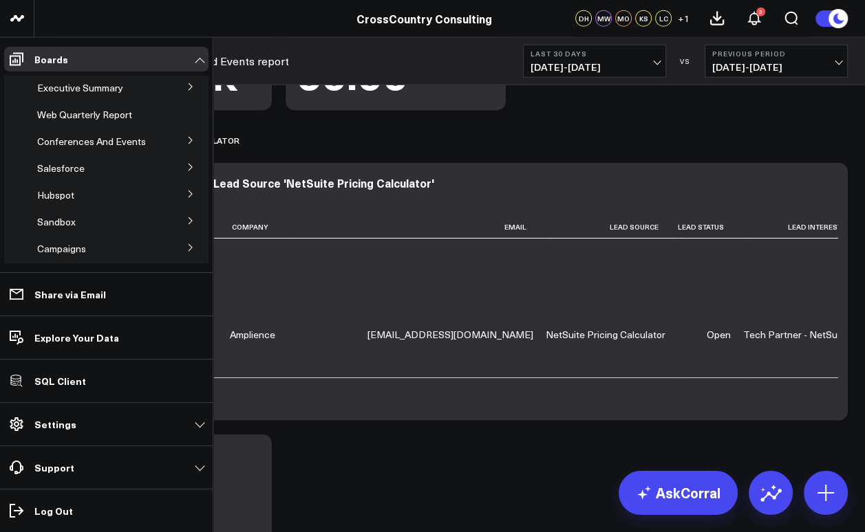
click at [186, 88] on icon at bounding box center [190, 87] width 8 height 8
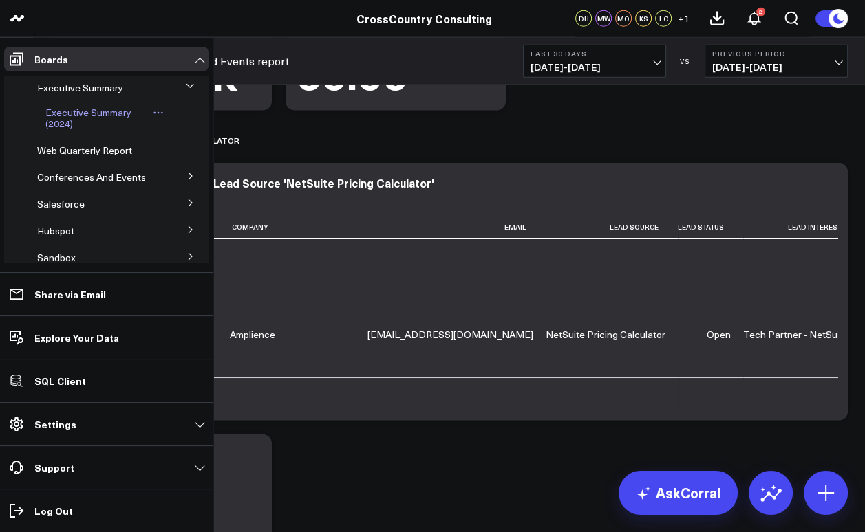
click at [153, 111] on icon at bounding box center [158, 112] width 11 height 11
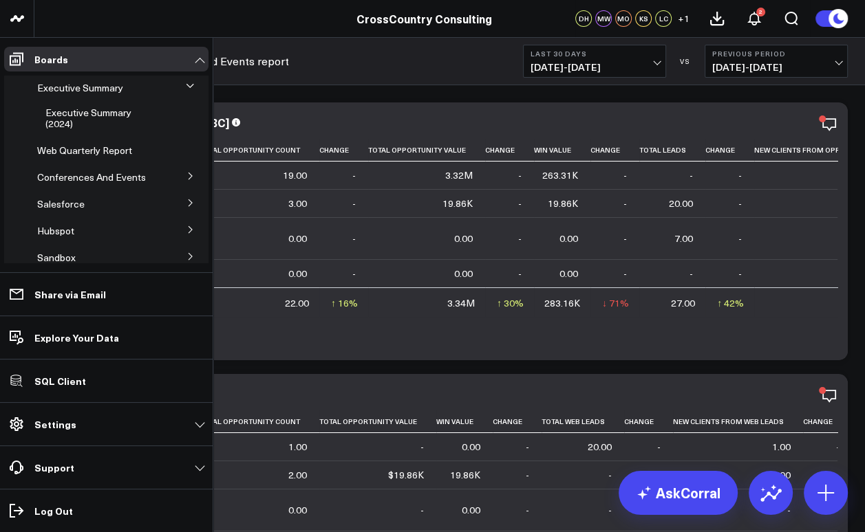
click at [186, 178] on icon at bounding box center [190, 176] width 8 height 8
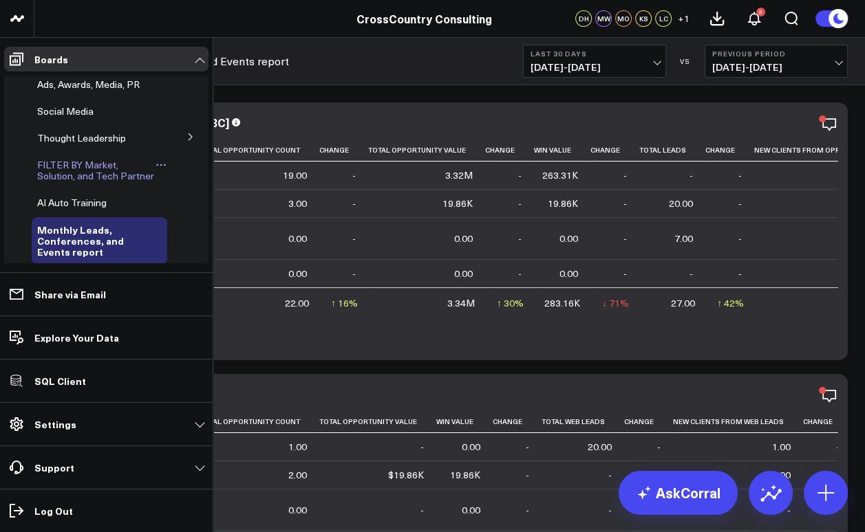
scroll to position [364, 0]
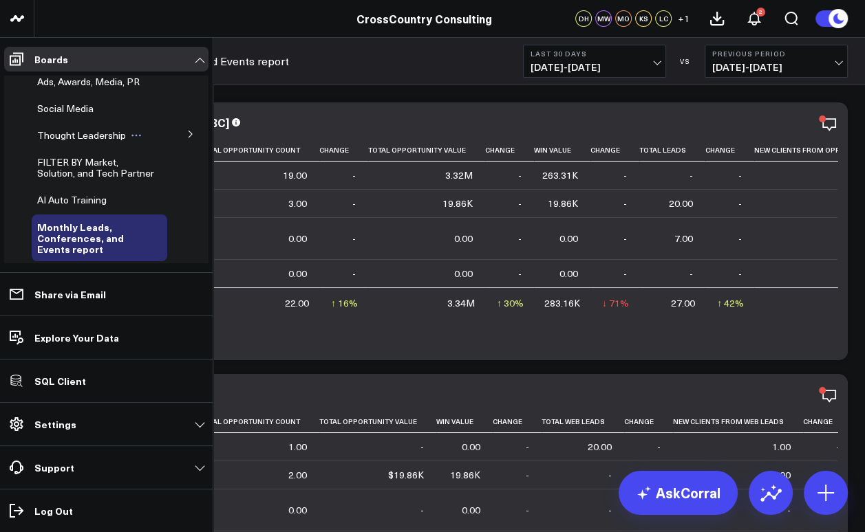
click at [76, 142] on span "Thought Leadership" at bounding box center [81, 135] width 89 height 13
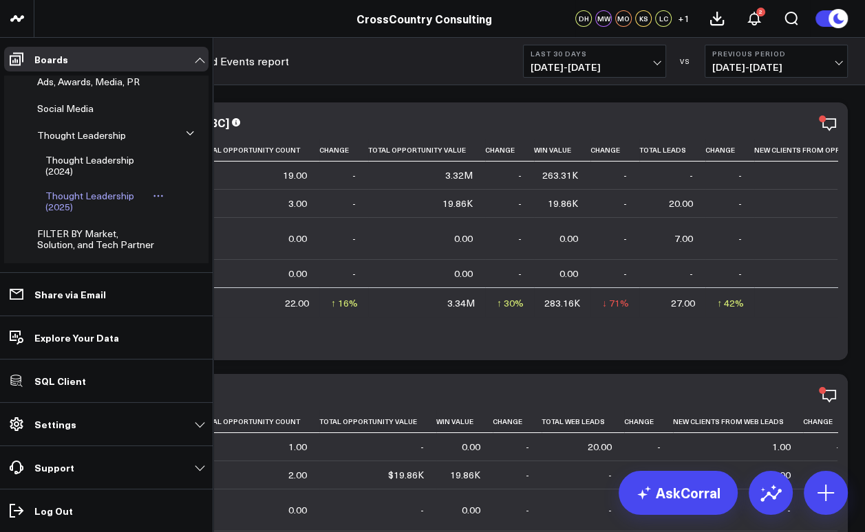
click at [67, 213] on span "Thought Leadership (2025)" at bounding box center [89, 201] width 89 height 24
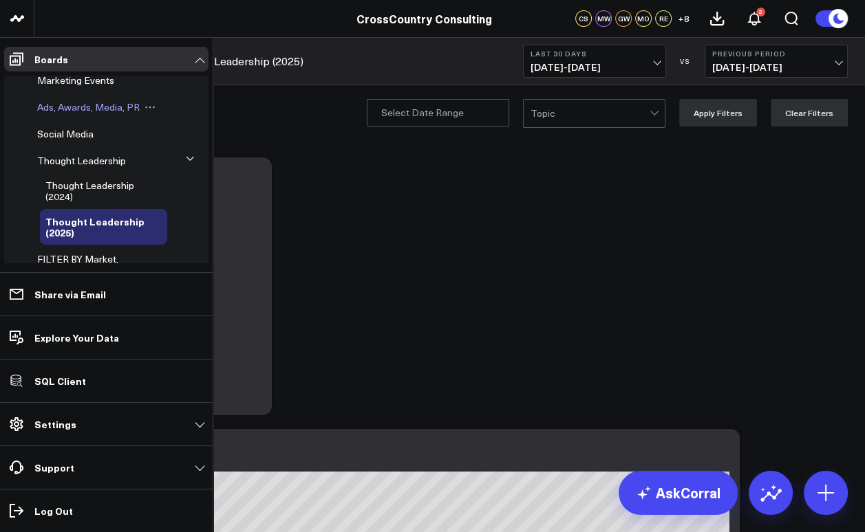
scroll to position [316, 0]
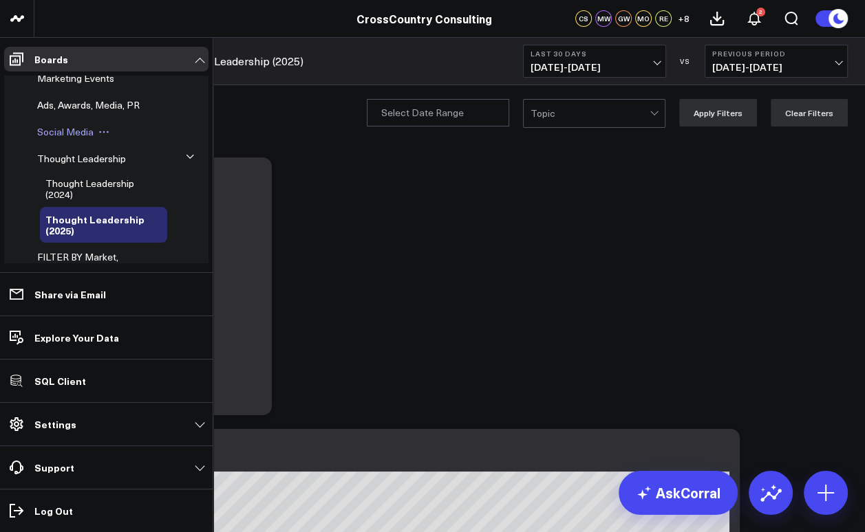
click at [66, 138] on span "Social Media" at bounding box center [65, 131] width 56 height 13
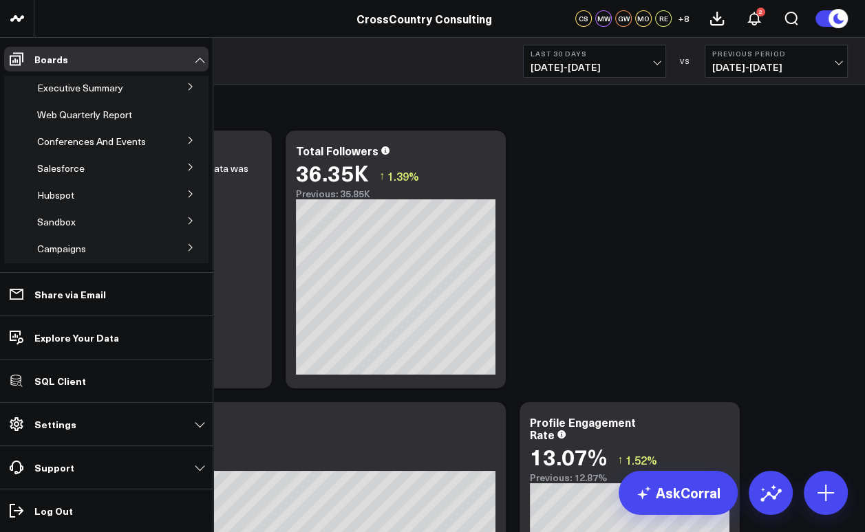
scroll to position [228, 0]
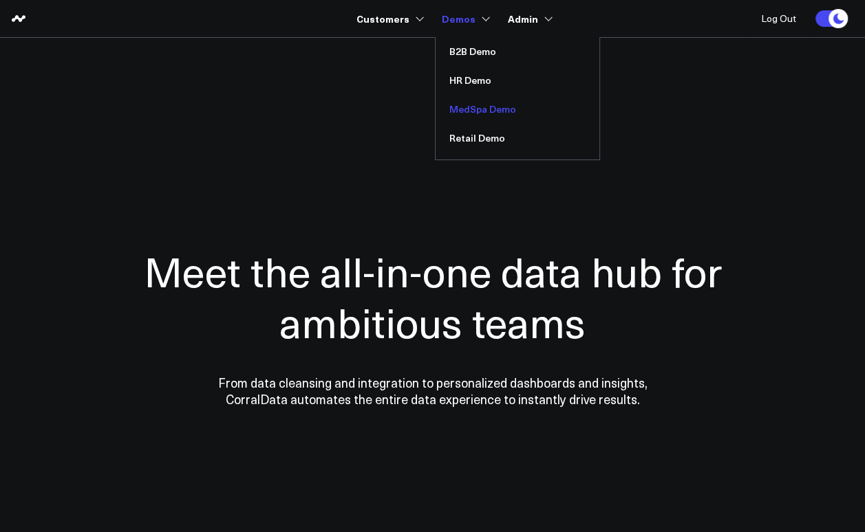
click at [470, 108] on link "MedSpa Demo" at bounding box center [517, 109] width 164 height 29
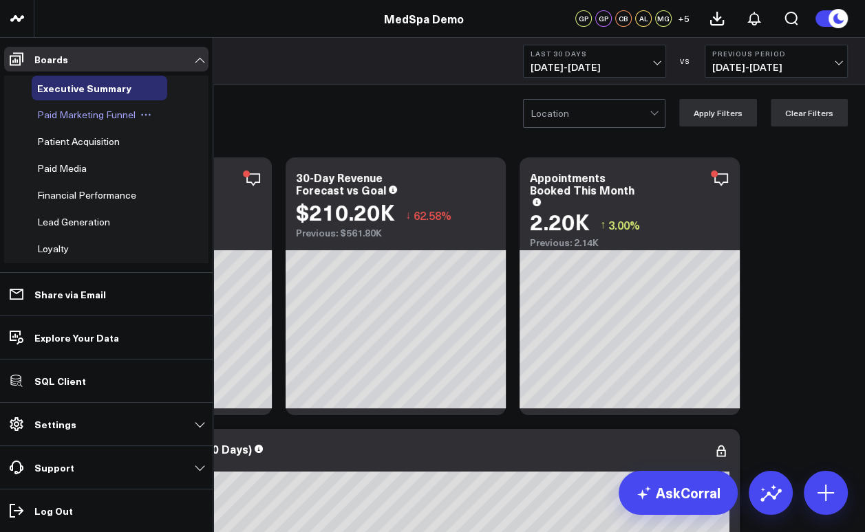
click at [52, 114] on span "Paid Marketing Funnel" at bounding box center [86, 114] width 98 height 13
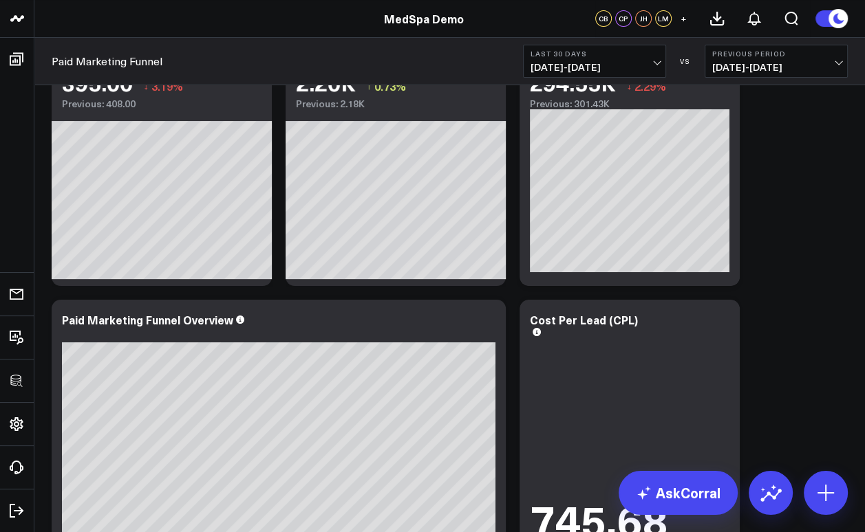
scroll to position [92, 0]
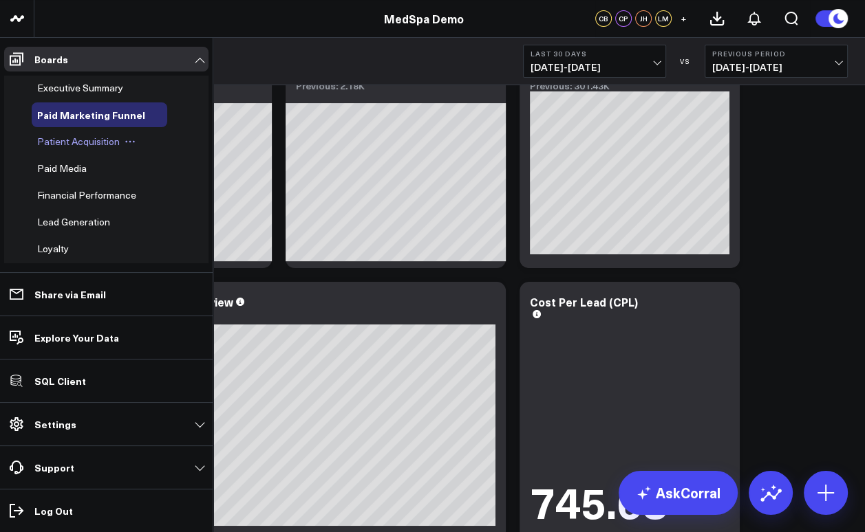
click at [61, 144] on span "Patient Acquisition" at bounding box center [78, 141] width 83 height 13
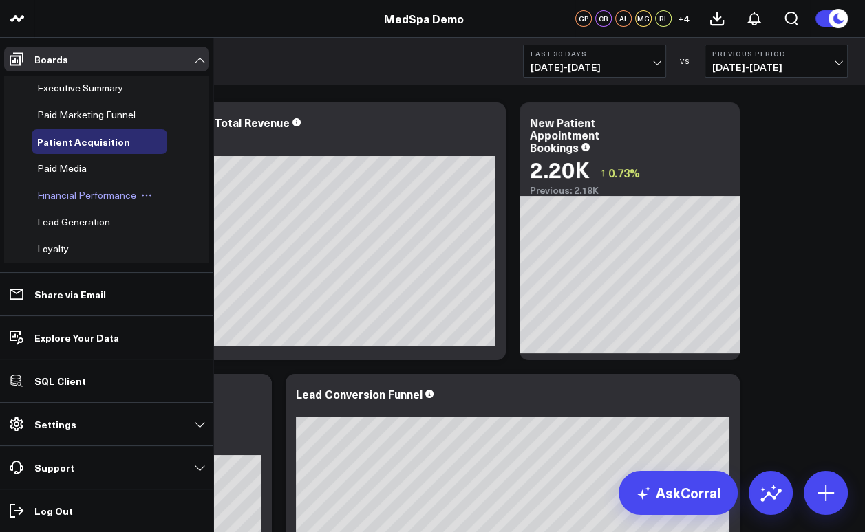
click at [83, 195] on span "Financial Performance" at bounding box center [86, 194] width 99 height 13
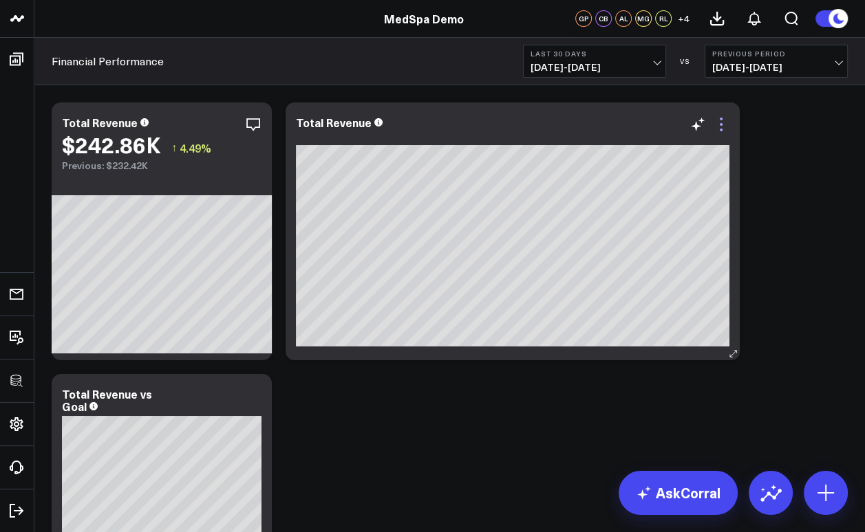
click at [719, 120] on icon at bounding box center [721, 124] width 17 height 17
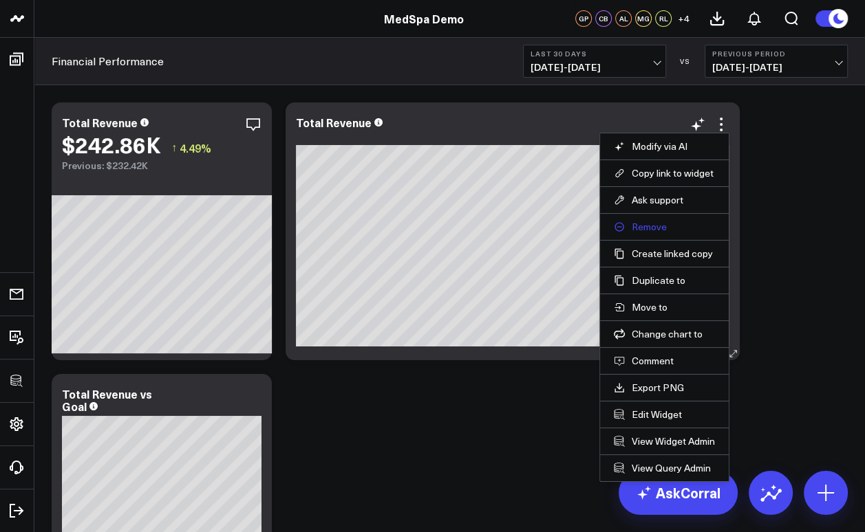
click at [645, 224] on button "Remove" at bounding box center [663, 227] width 101 height 12
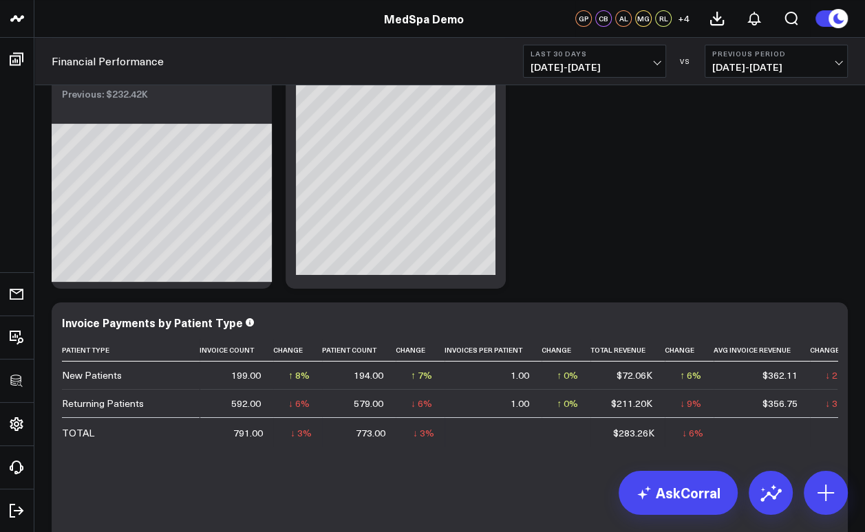
scroll to position [75, 0]
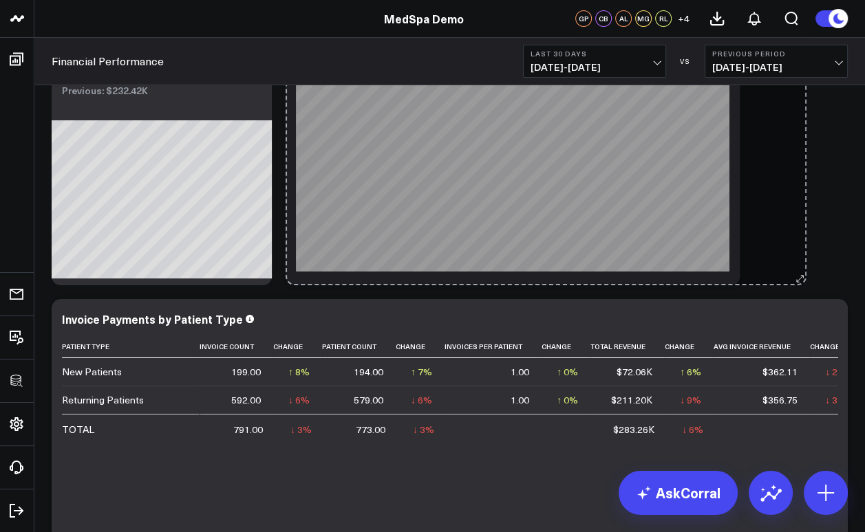
drag, startPoint x: 498, startPoint y: 276, endPoint x: 798, endPoint y: 268, distance: 300.7
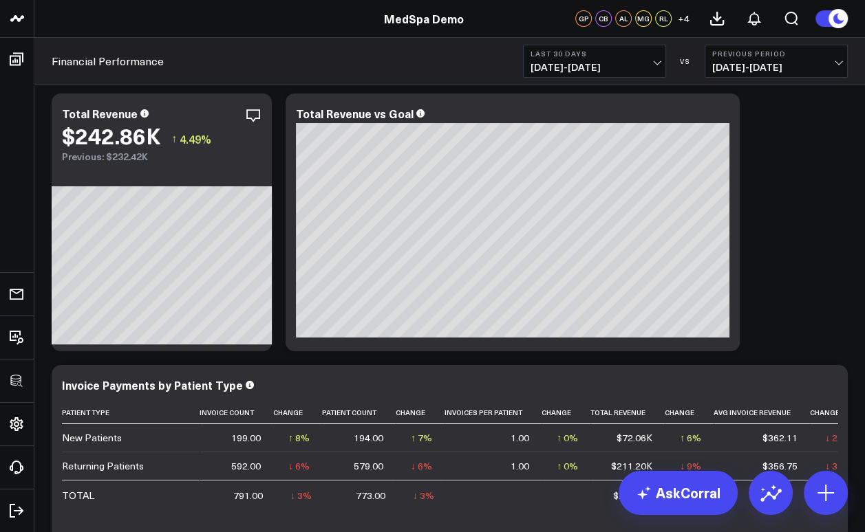
scroll to position [0, 0]
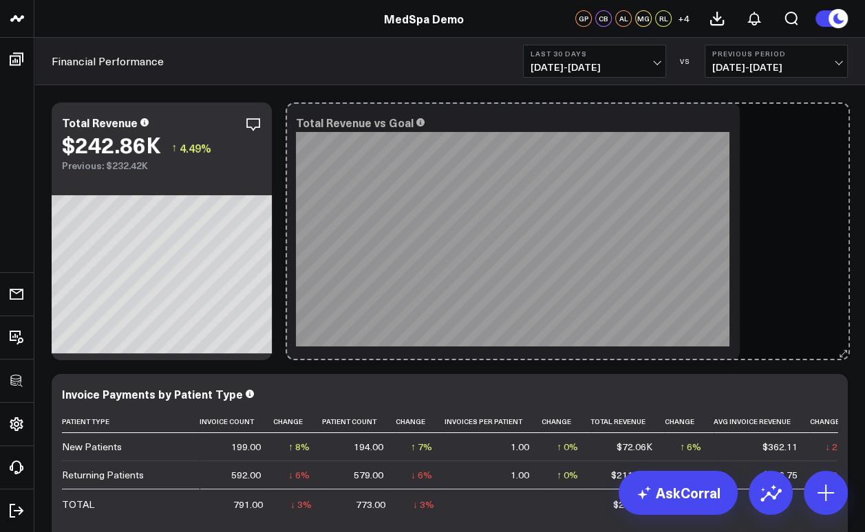
drag, startPoint x: 730, startPoint y: 354, endPoint x: 840, endPoint y: 349, distance: 110.2
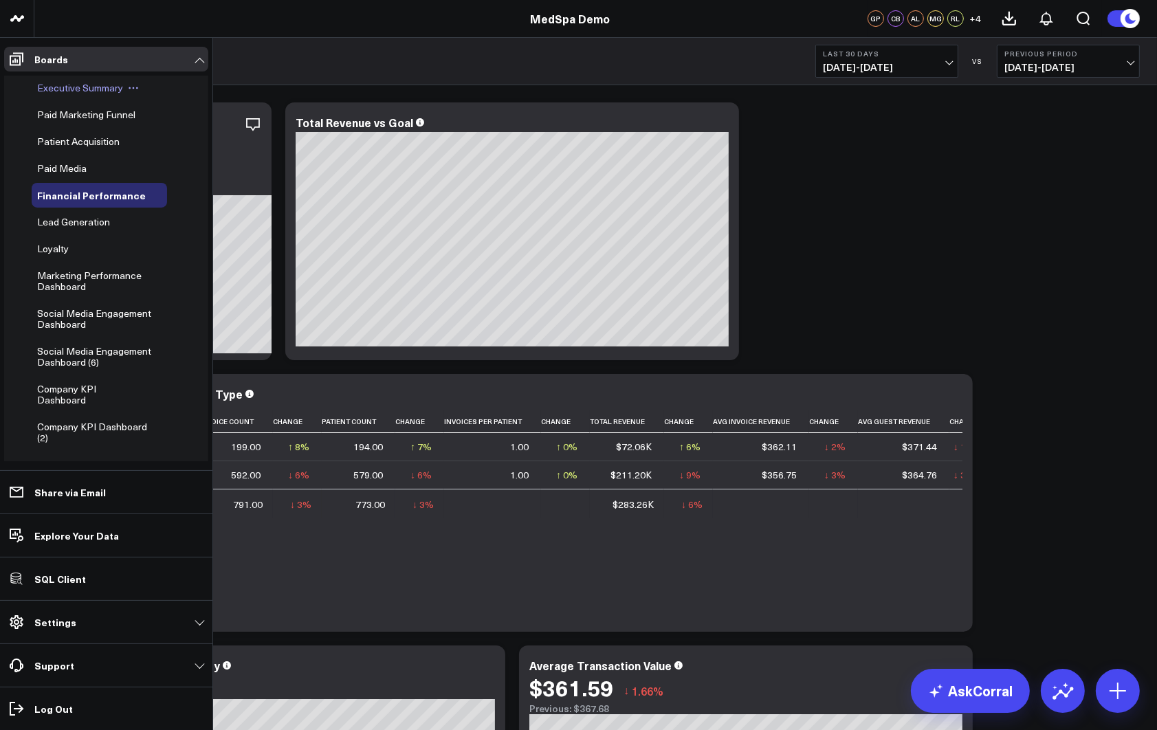
click at [84, 86] on span "Executive Summary" at bounding box center [80, 87] width 86 height 13
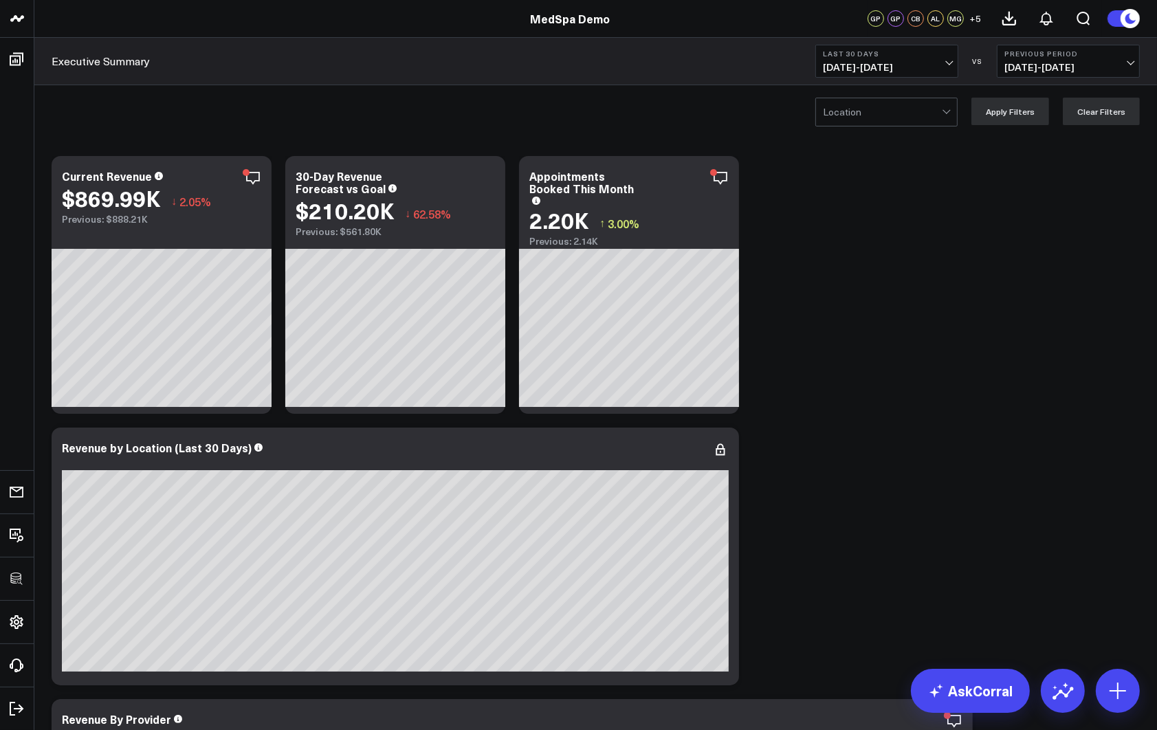
scroll to position [1, 0]
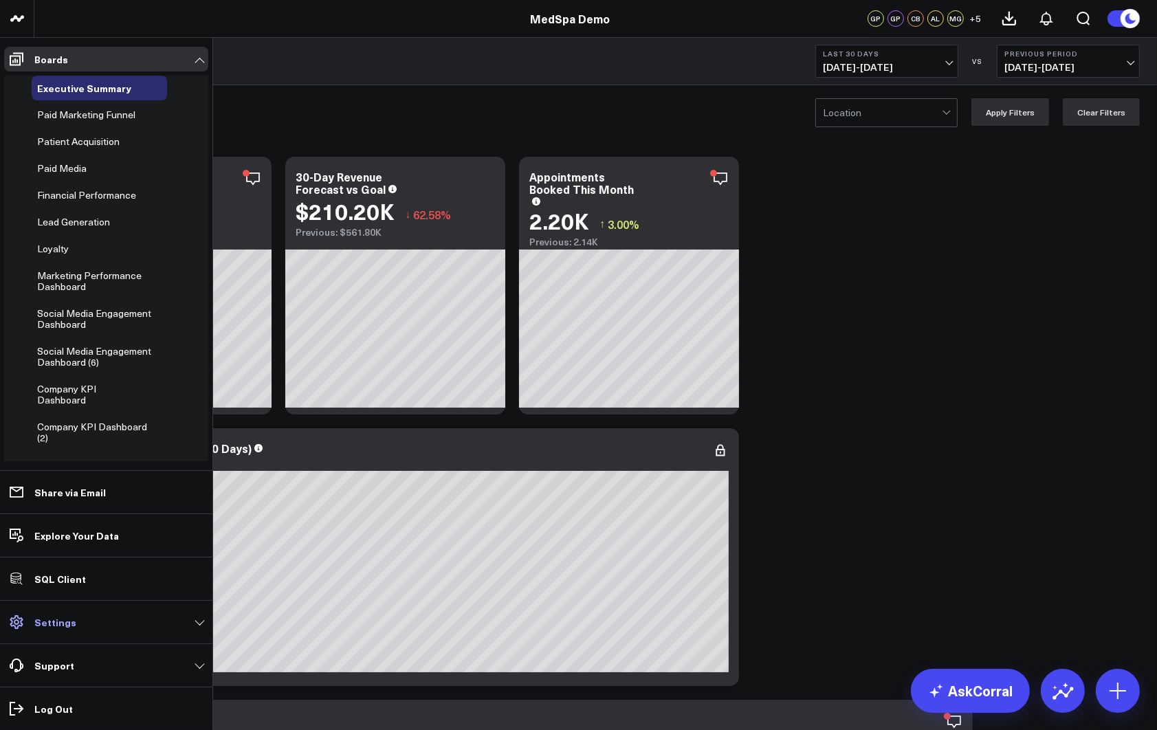
click at [23, 532] on icon at bounding box center [16, 623] width 13 height 14
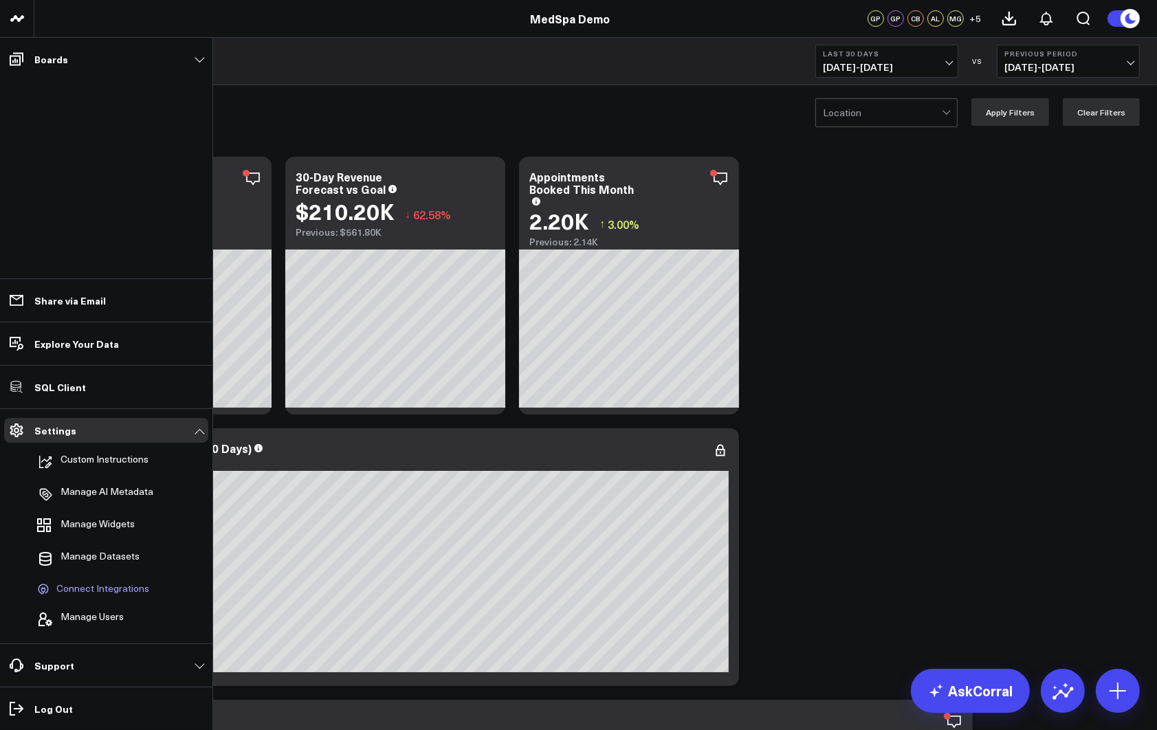
click at [94, 532] on span "Connect Integrations" at bounding box center [102, 589] width 93 height 12
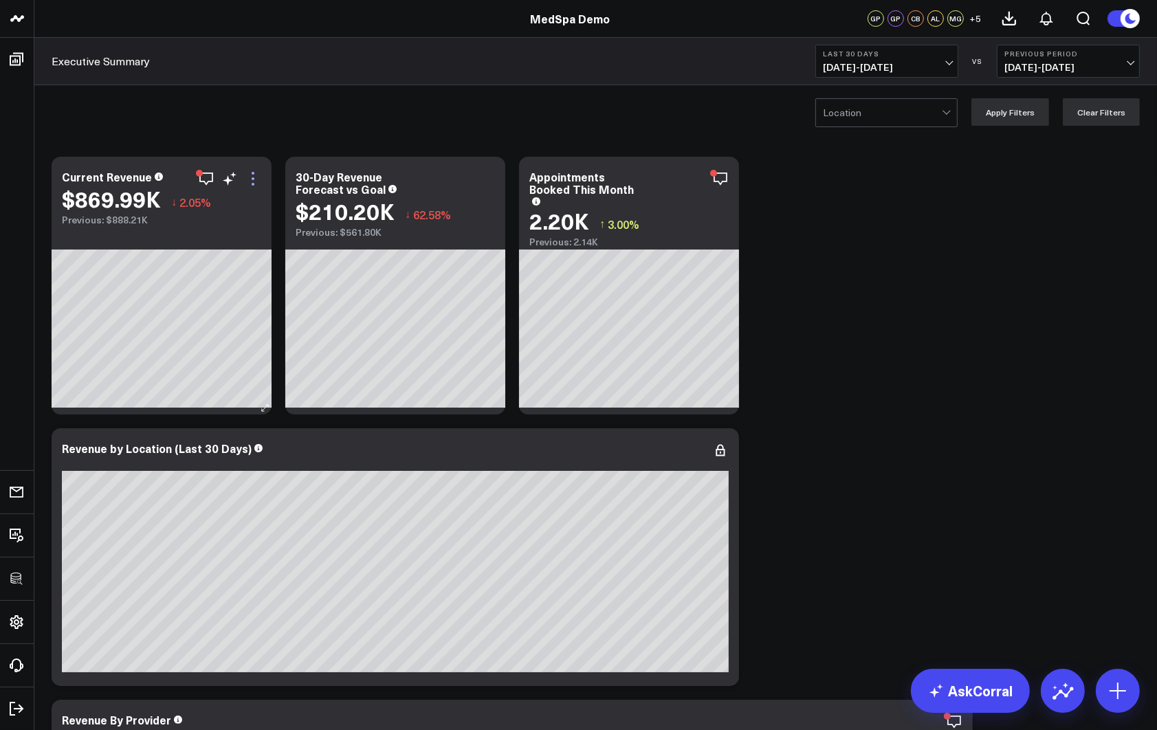
click at [250, 177] on icon at bounding box center [253, 179] width 17 height 17
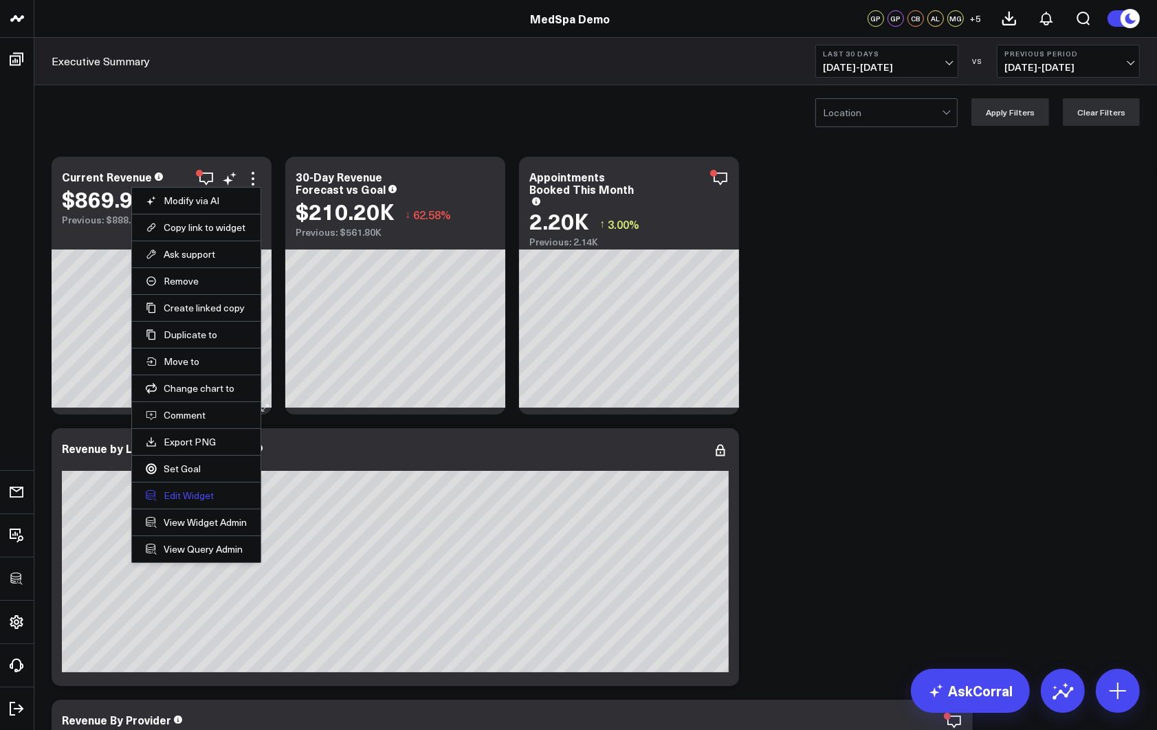
click at [193, 492] on button "Edit Widget" at bounding box center [196, 496] width 101 height 12
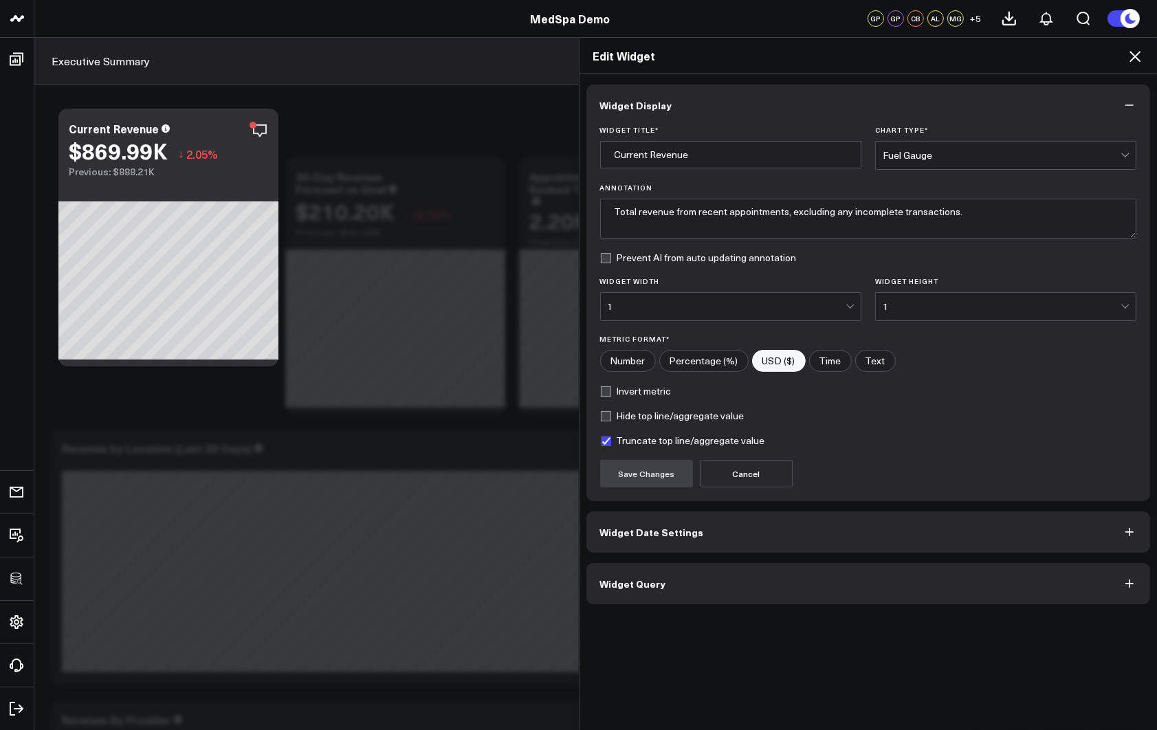
click at [651, 532] on span "Widget Query" at bounding box center [633, 583] width 66 height 11
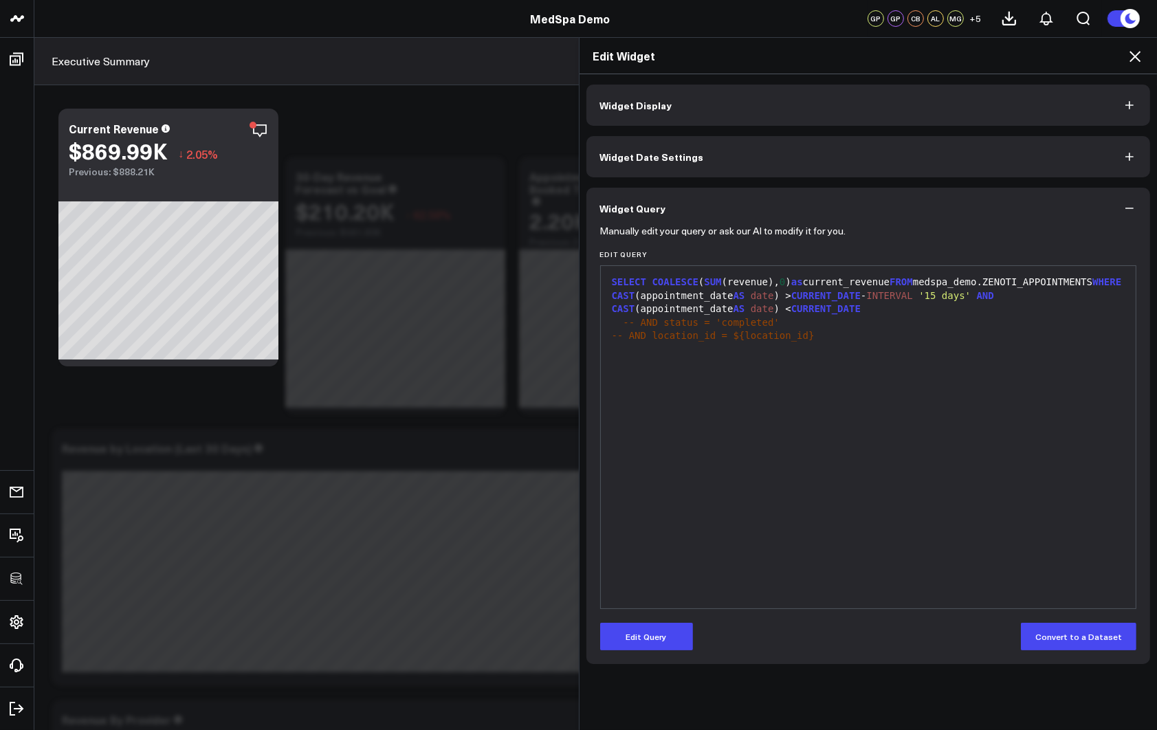
click at [864, 56] on icon at bounding box center [1135, 56] width 17 height 17
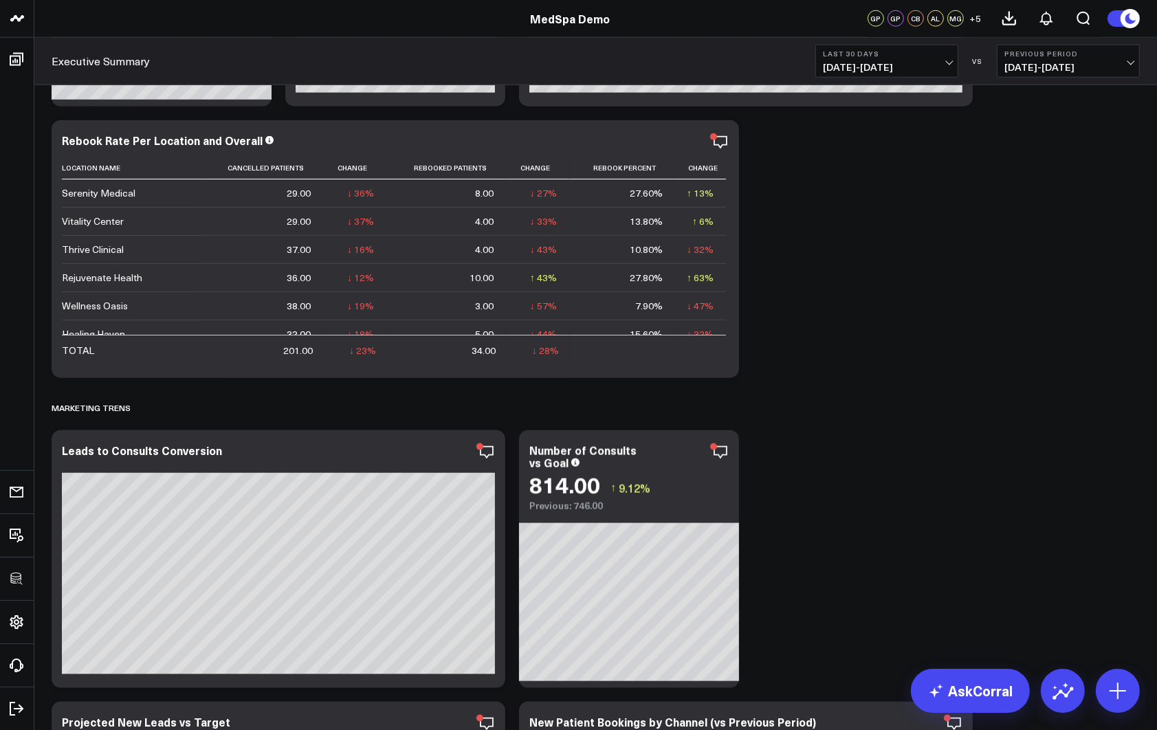
scroll to position [1752, 0]
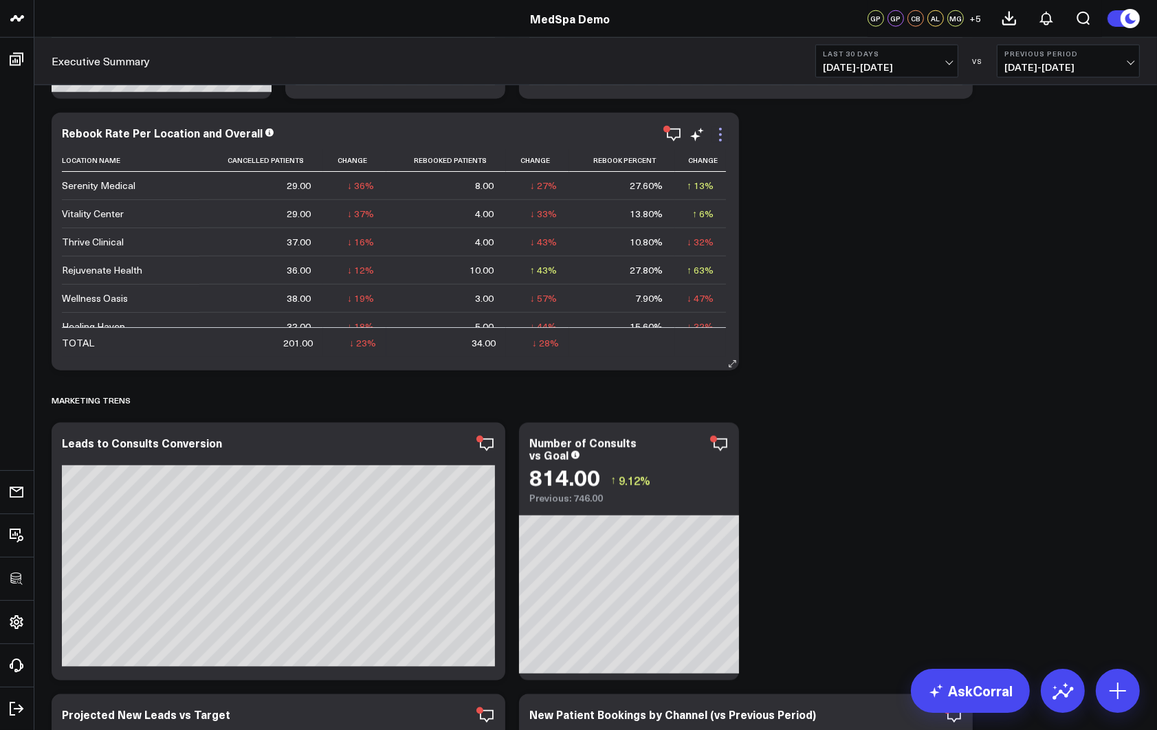
click at [721, 135] on icon at bounding box center [721, 135] width 17 height 17
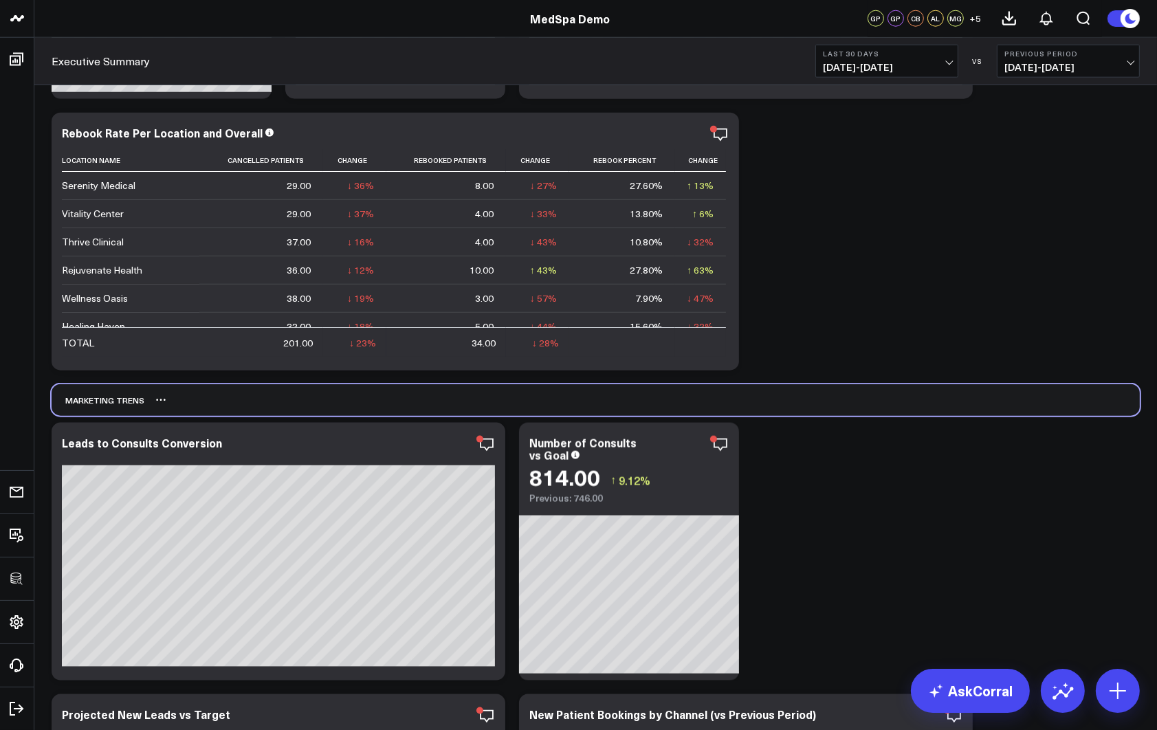
click at [296, 407] on div "MARKETING TRENS" at bounding box center [596, 400] width 1089 height 32
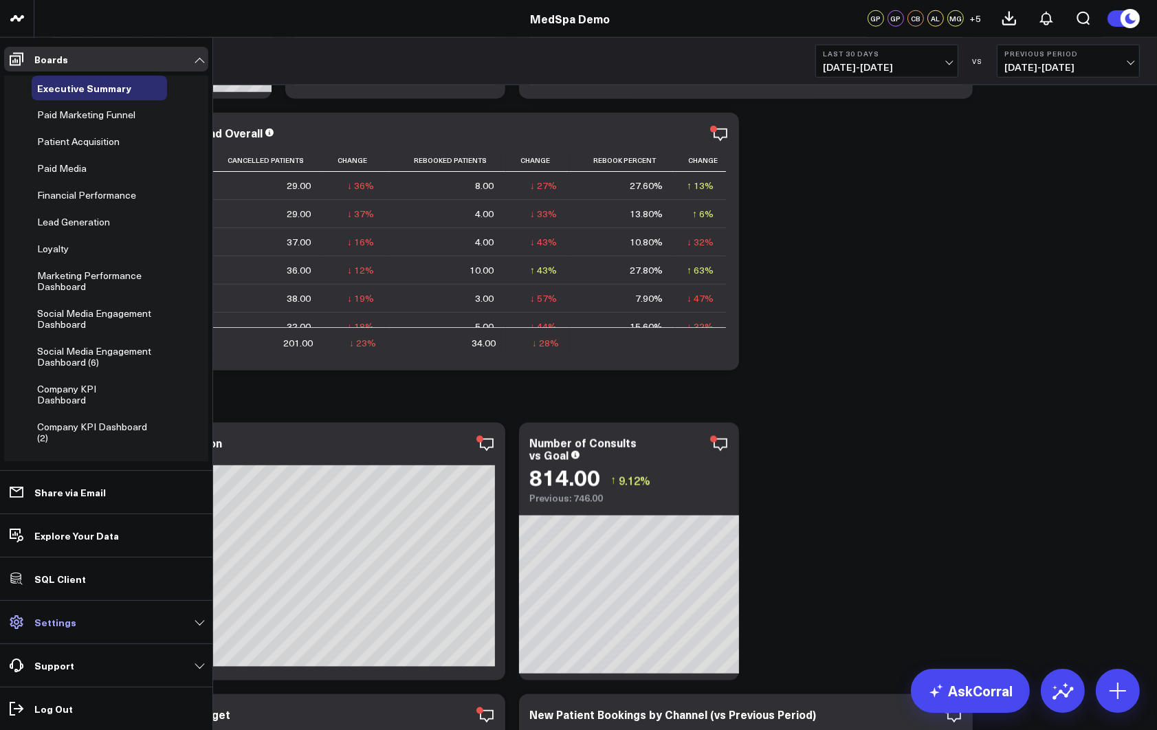
click at [56, 532] on p "Settings" at bounding box center [55, 622] width 42 height 11
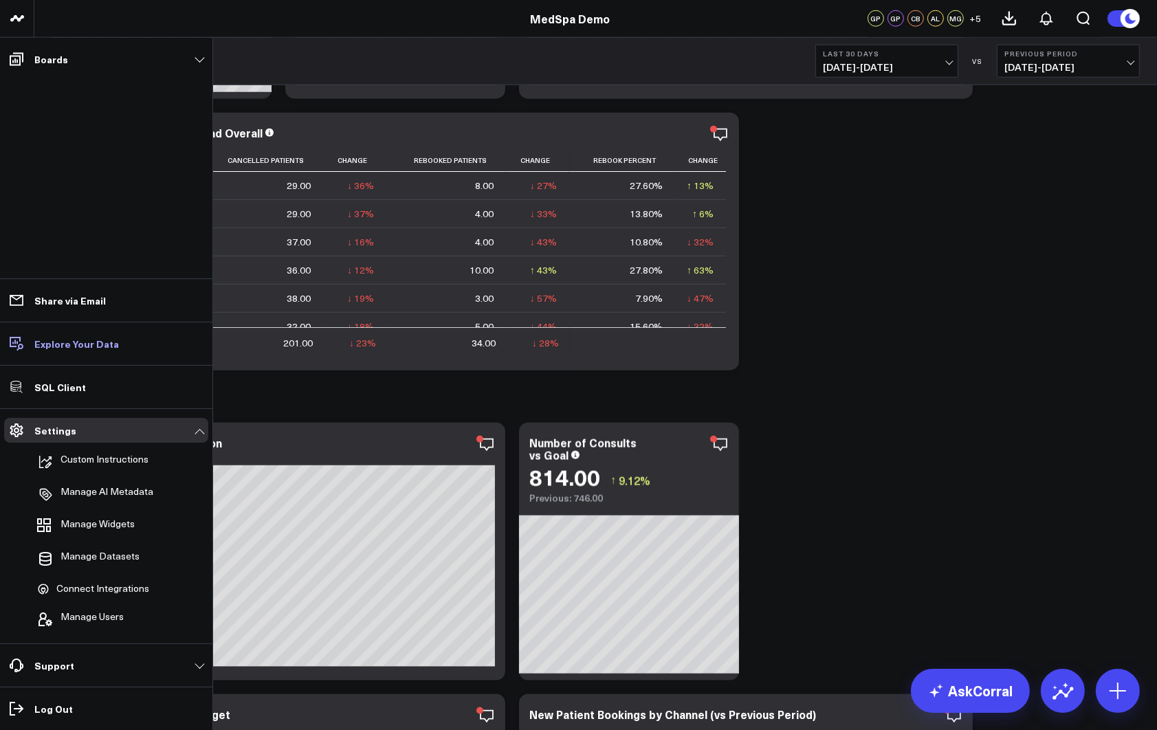
click at [61, 345] on p "Explore Your Data" at bounding box center [76, 343] width 85 height 11
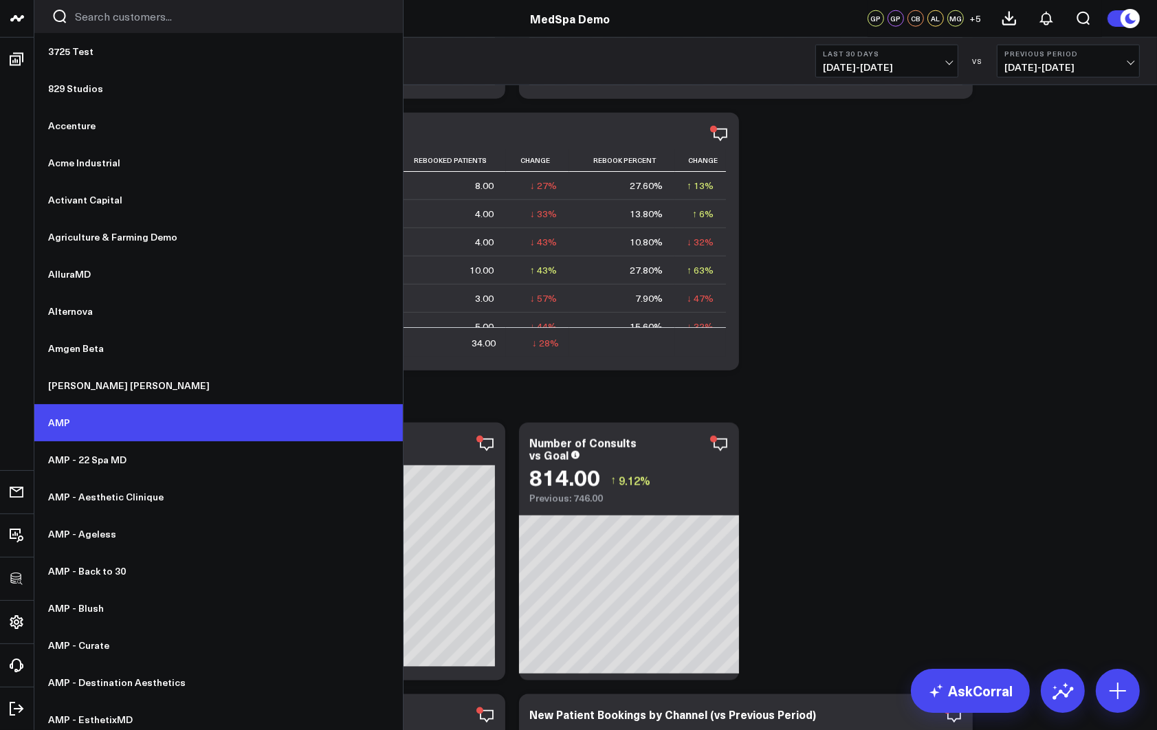
click at [69, 422] on link "AMP" at bounding box center [218, 422] width 369 height 37
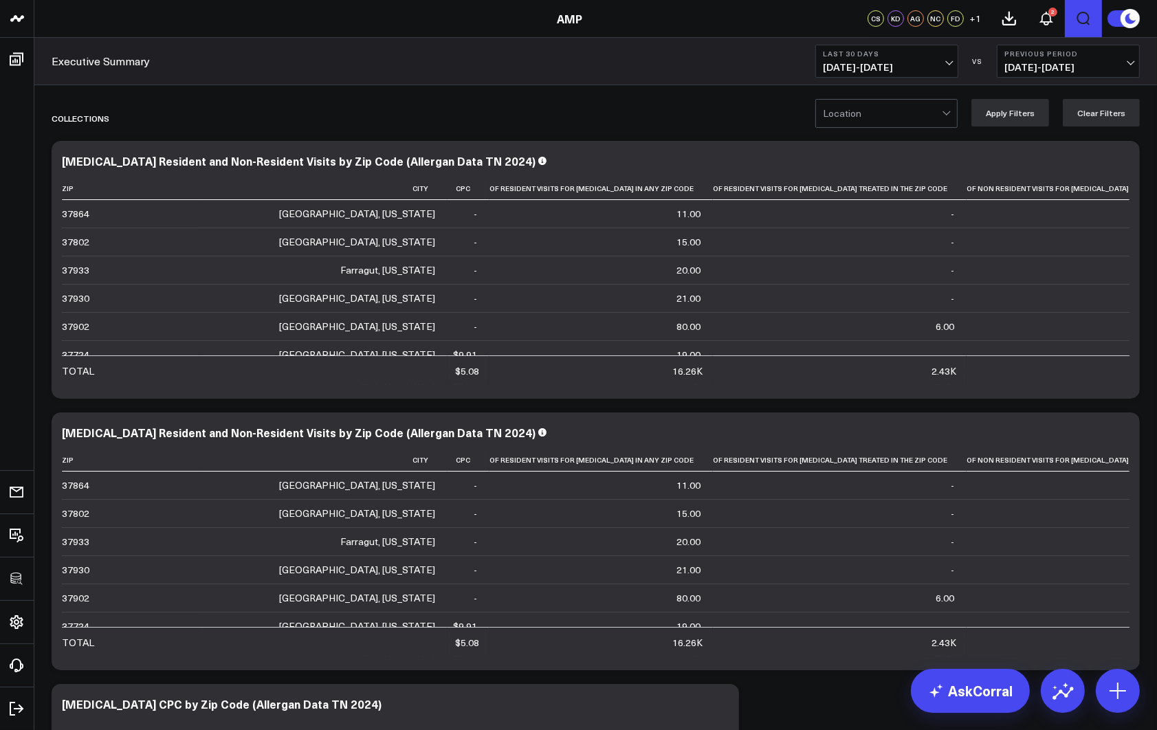
click at [1080, 19] on icon "Open search" at bounding box center [1084, 18] width 17 height 17
click at [743, 53] on button "submit" at bounding box center [751, 61] width 17 height 17
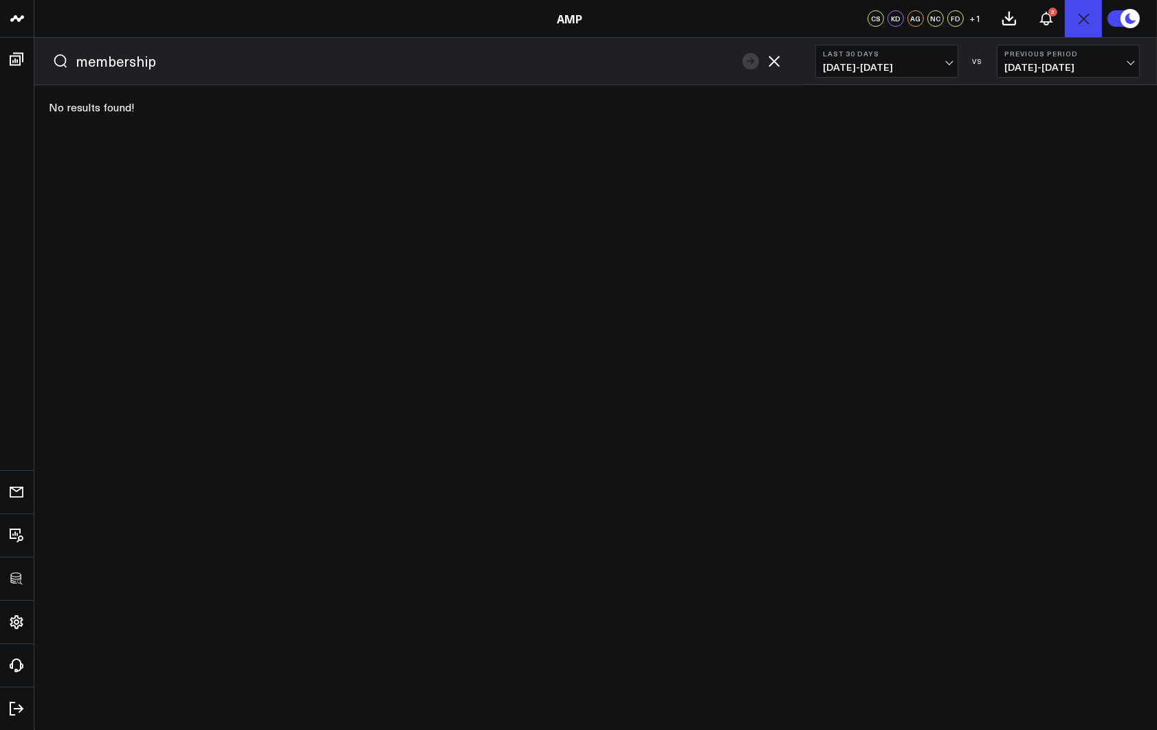
drag, startPoint x: 174, startPoint y: 64, endPoint x: 127, endPoint y: 66, distance: 46.8
click at [127, 66] on input "membership" at bounding box center [406, 61] width 660 height 21
type input "member"
click at [743, 53] on button "submit" at bounding box center [751, 61] width 17 height 17
click at [772, 63] on icon "button" at bounding box center [774, 61] width 11 height 11
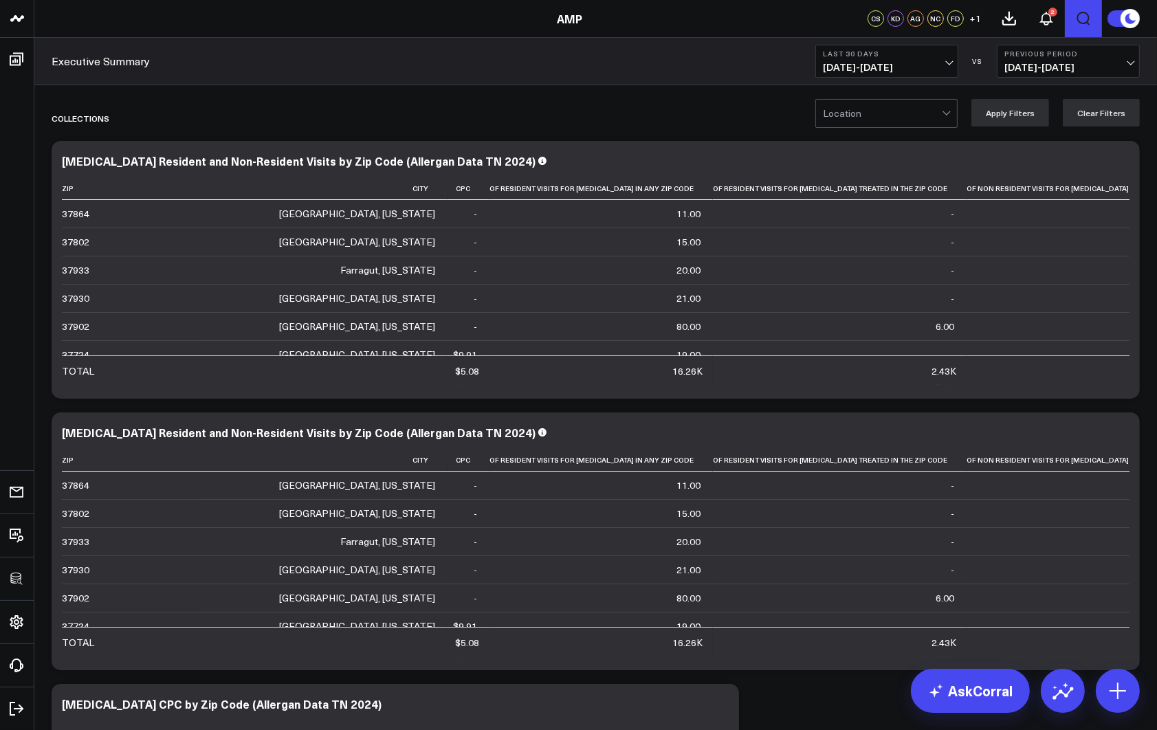
click at [135, 58] on link "Executive Summary" at bounding box center [101, 61] width 98 height 15
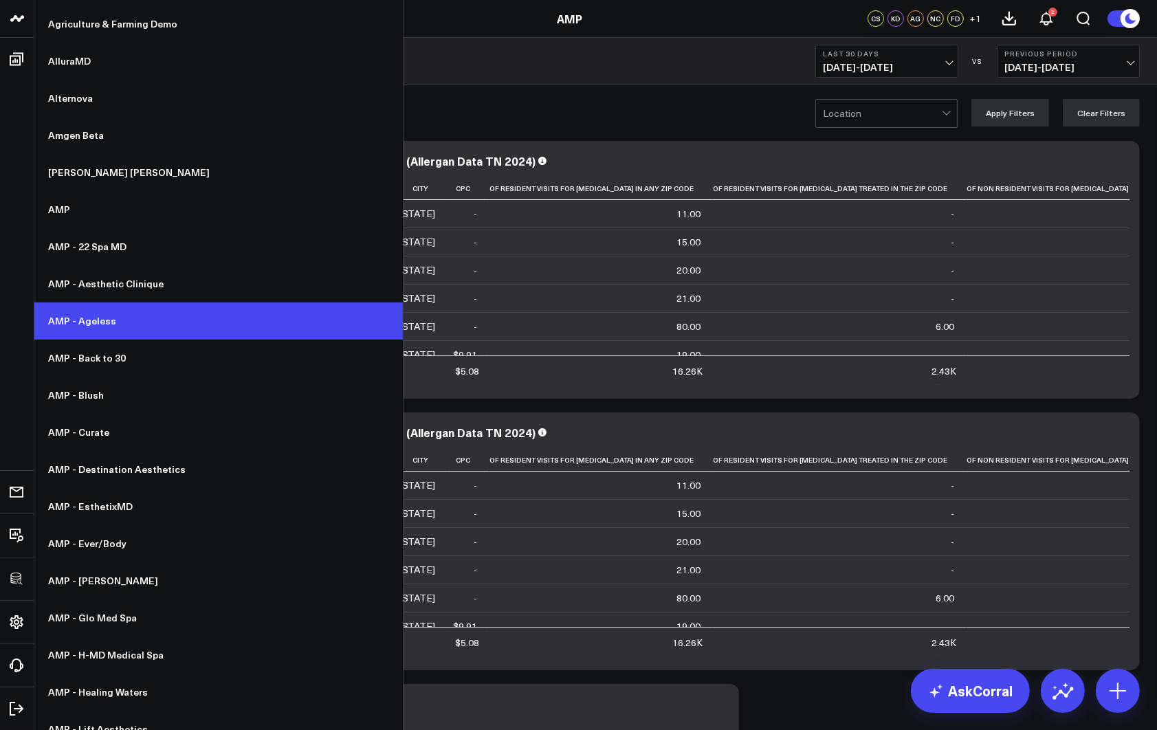
scroll to position [215, 0]
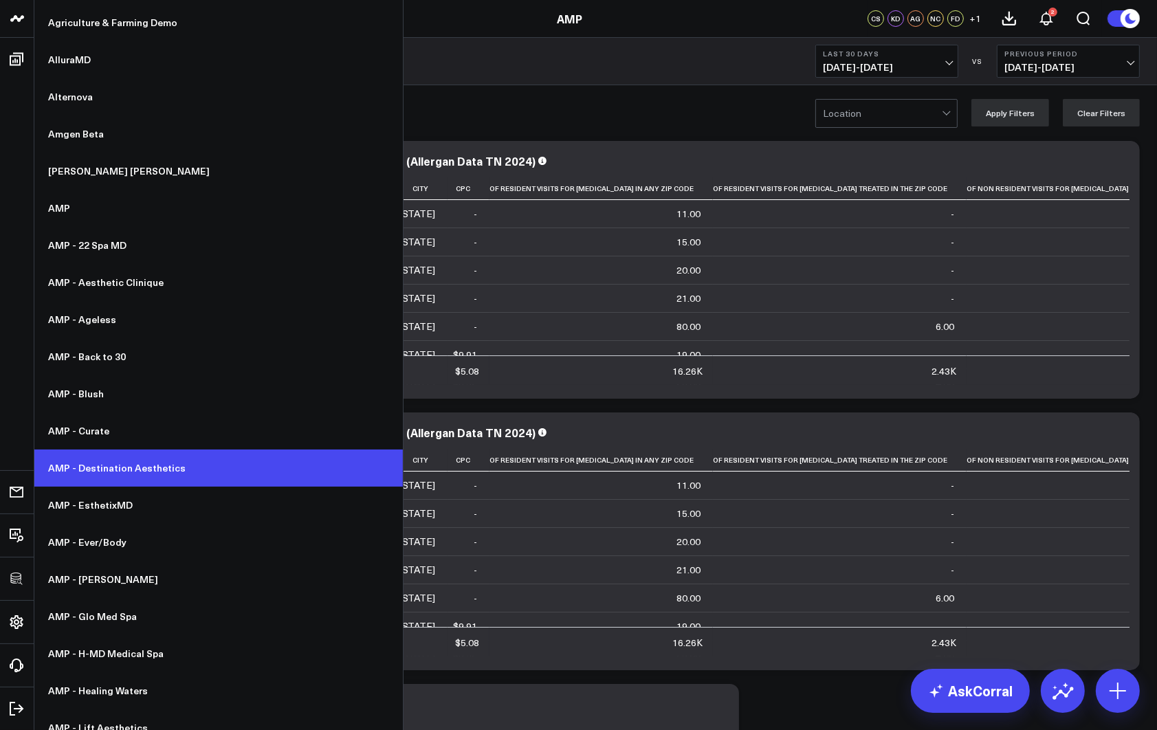
click at [109, 464] on link "AMP - Destination Aesthetics" at bounding box center [218, 468] width 369 height 37
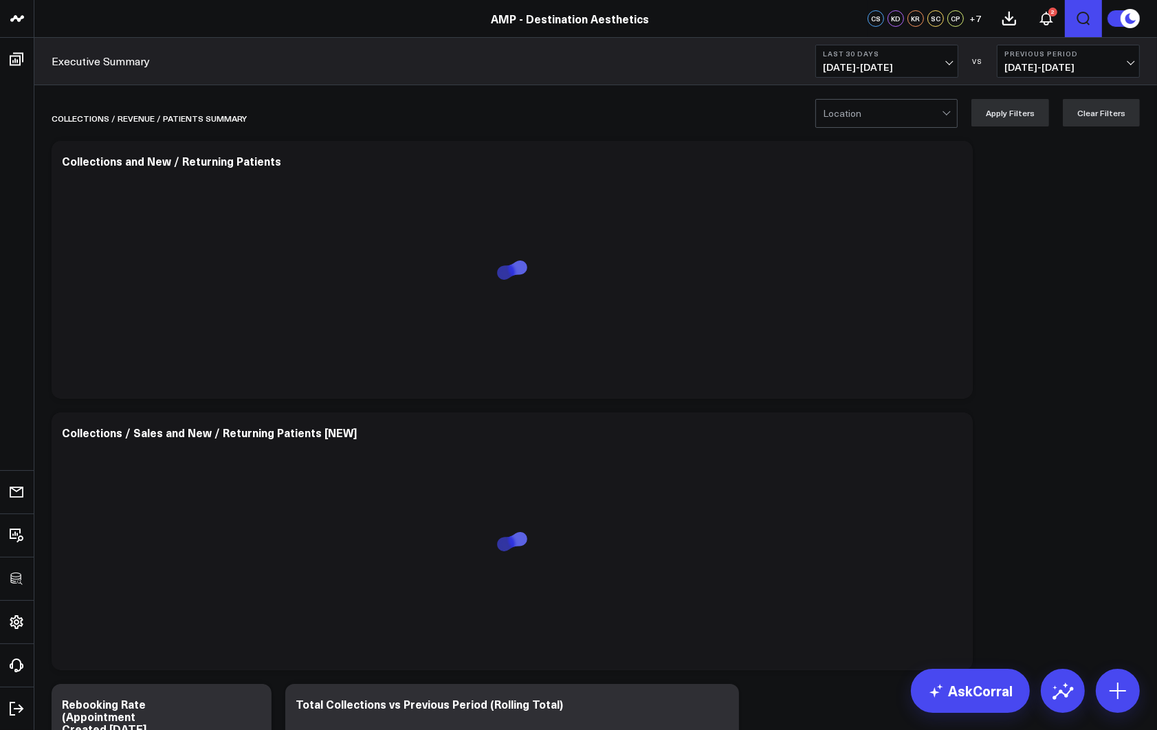
click at [1076, 24] on icon "Open search" at bounding box center [1084, 18] width 17 height 17
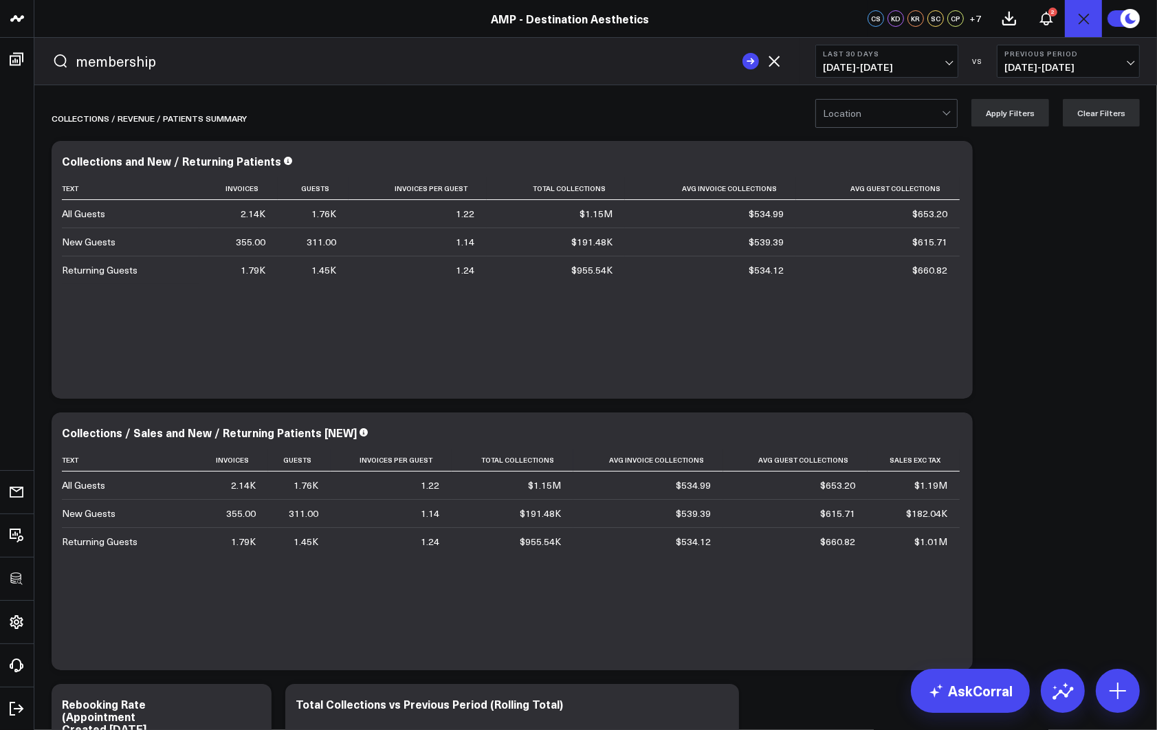
type input "membership"
click at [743, 53] on button "submit" at bounding box center [751, 61] width 17 height 17
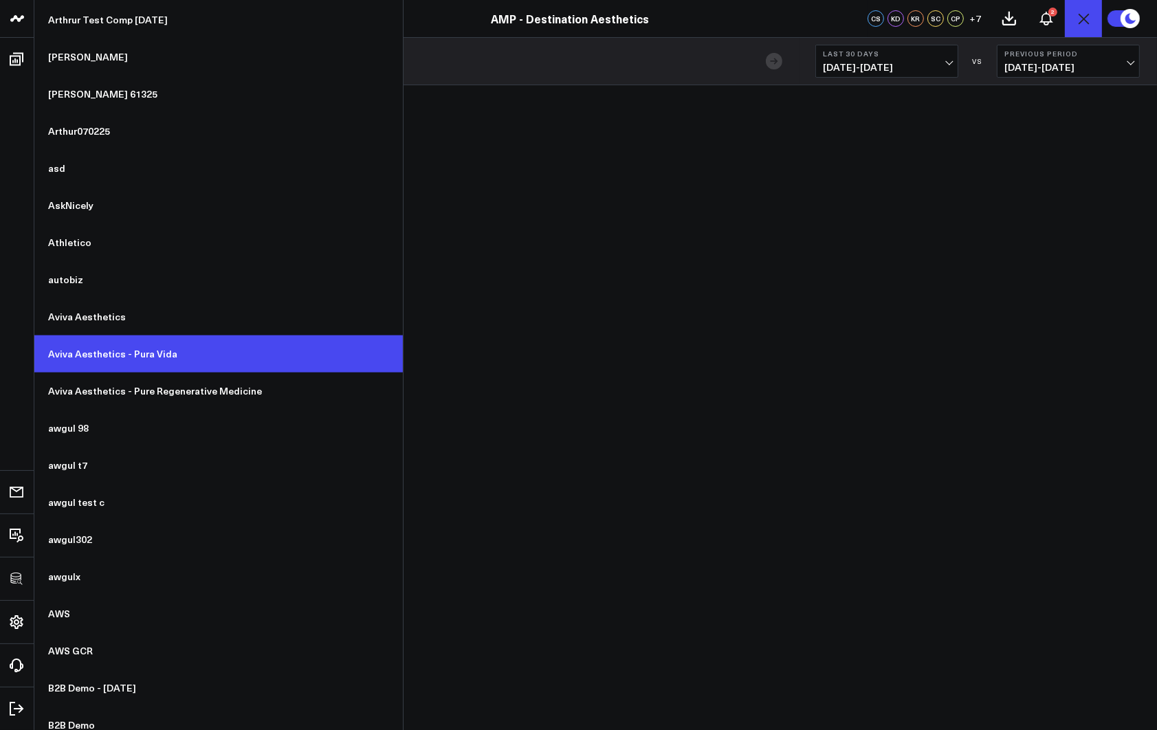
scroll to position [1928, 0]
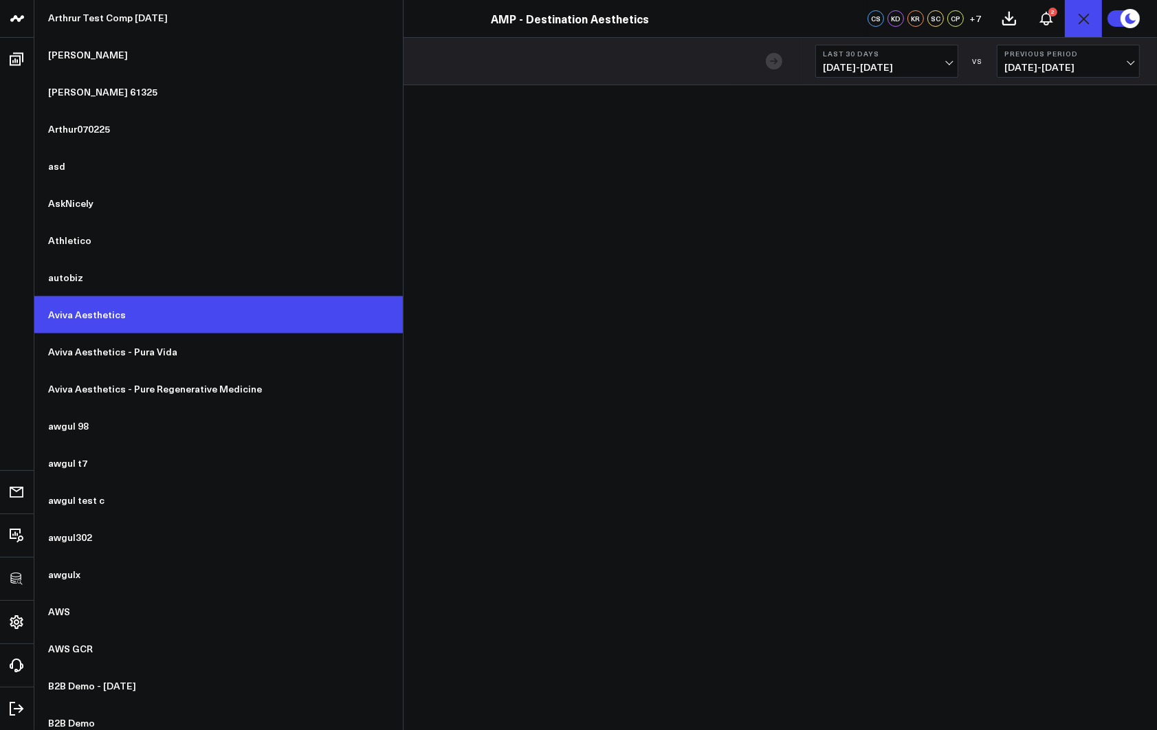
click at [111, 320] on link "Aviva Aesthetics" at bounding box center [218, 314] width 369 height 37
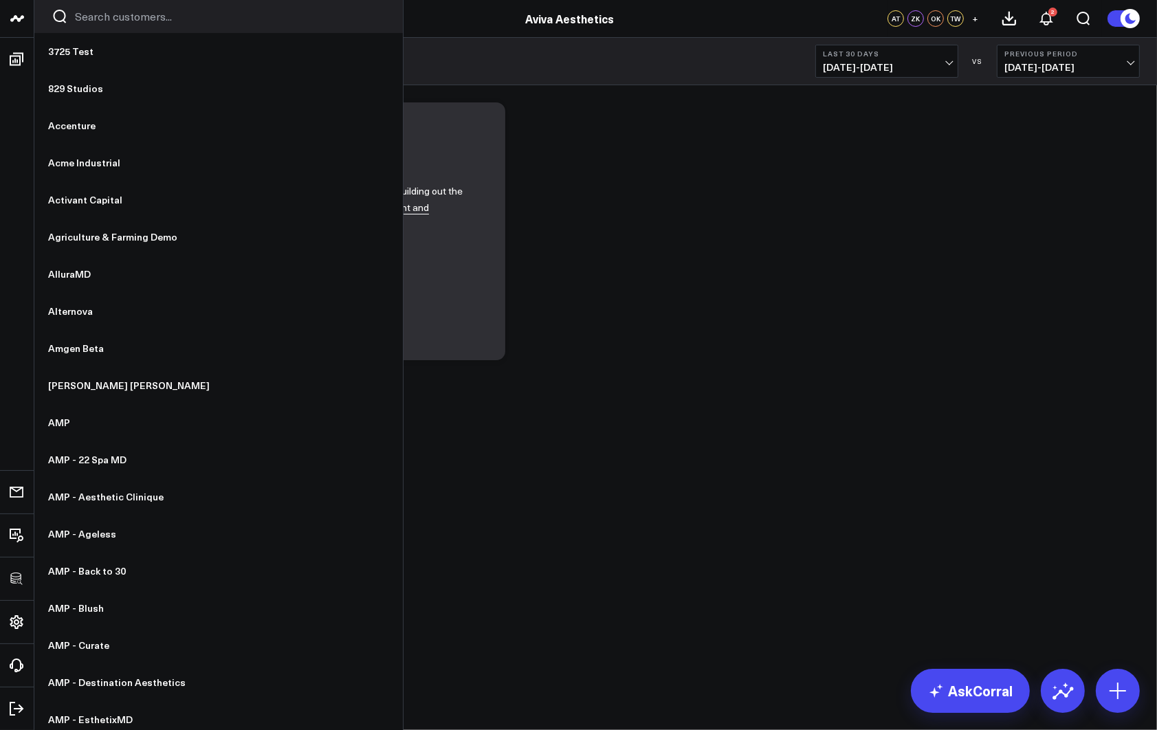
click at [95, 19] on input "Search customers input" at bounding box center [230, 16] width 311 height 15
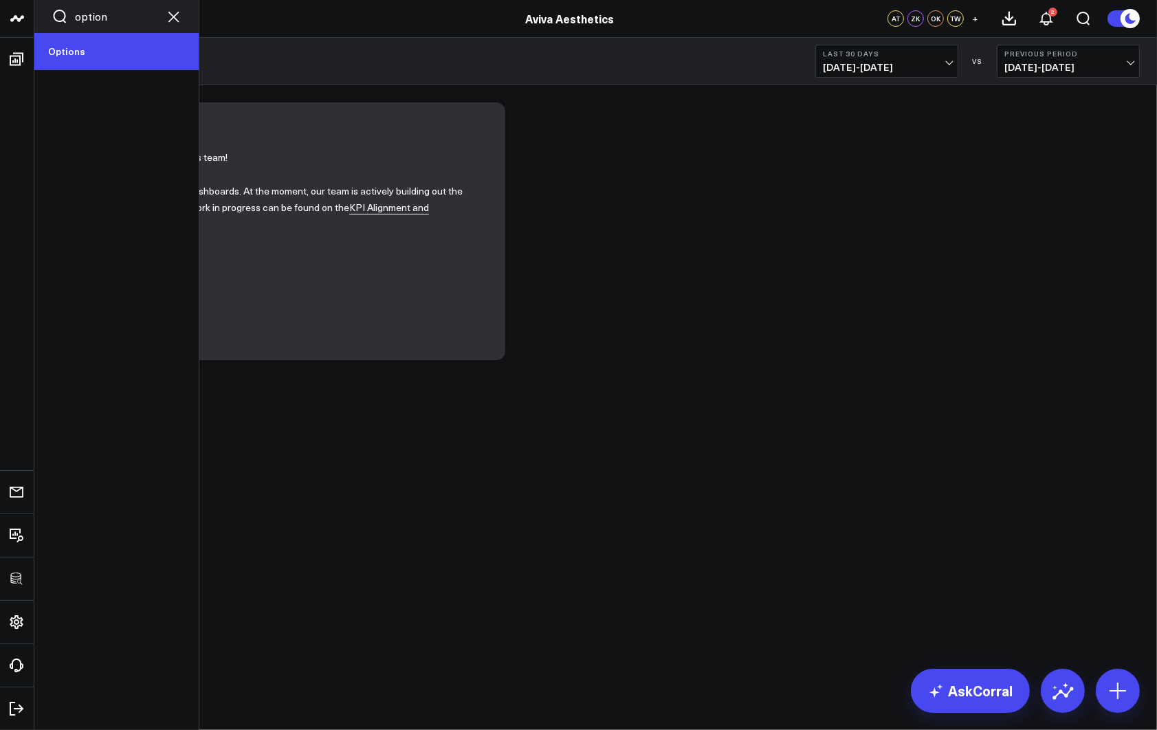
type input "option"
click at [83, 50] on link "Options" at bounding box center [116, 51] width 164 height 37
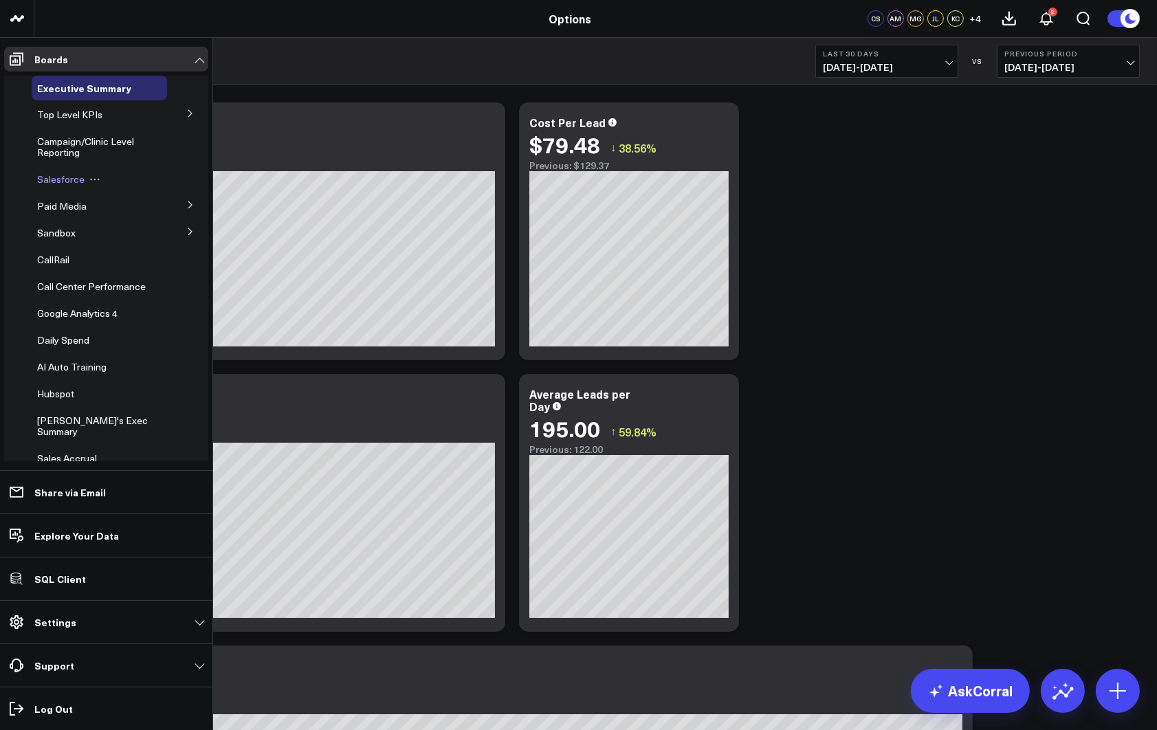
click at [58, 184] on span "Salesforce" at bounding box center [60, 179] width 47 height 13
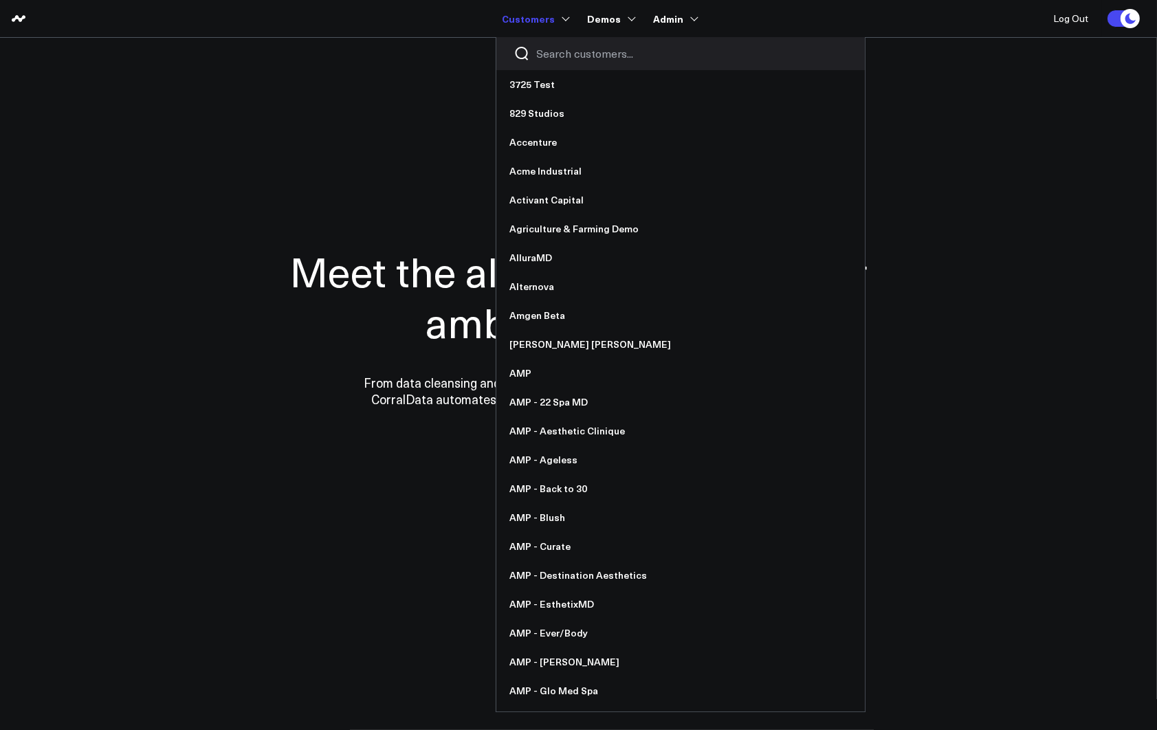
click at [560, 53] on input "Search customers input" at bounding box center [692, 53] width 311 height 15
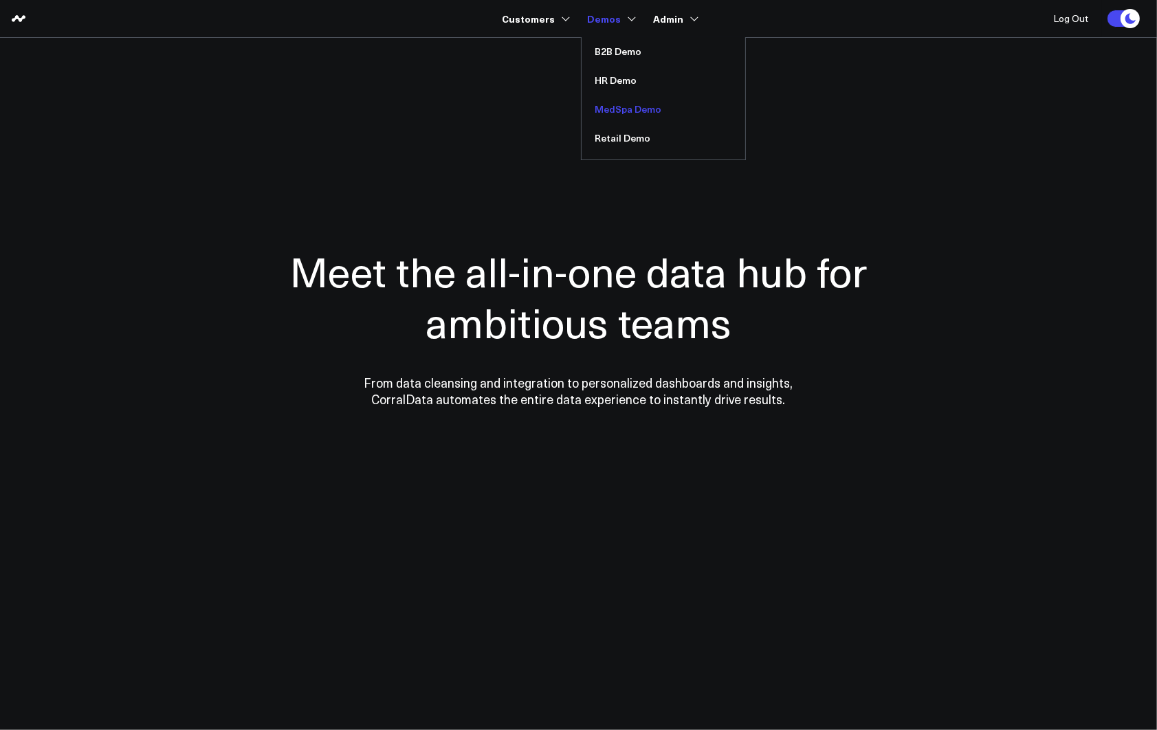
type input "med"
click at [620, 107] on link "MedSpa Demo" at bounding box center [664, 109] width 164 height 29
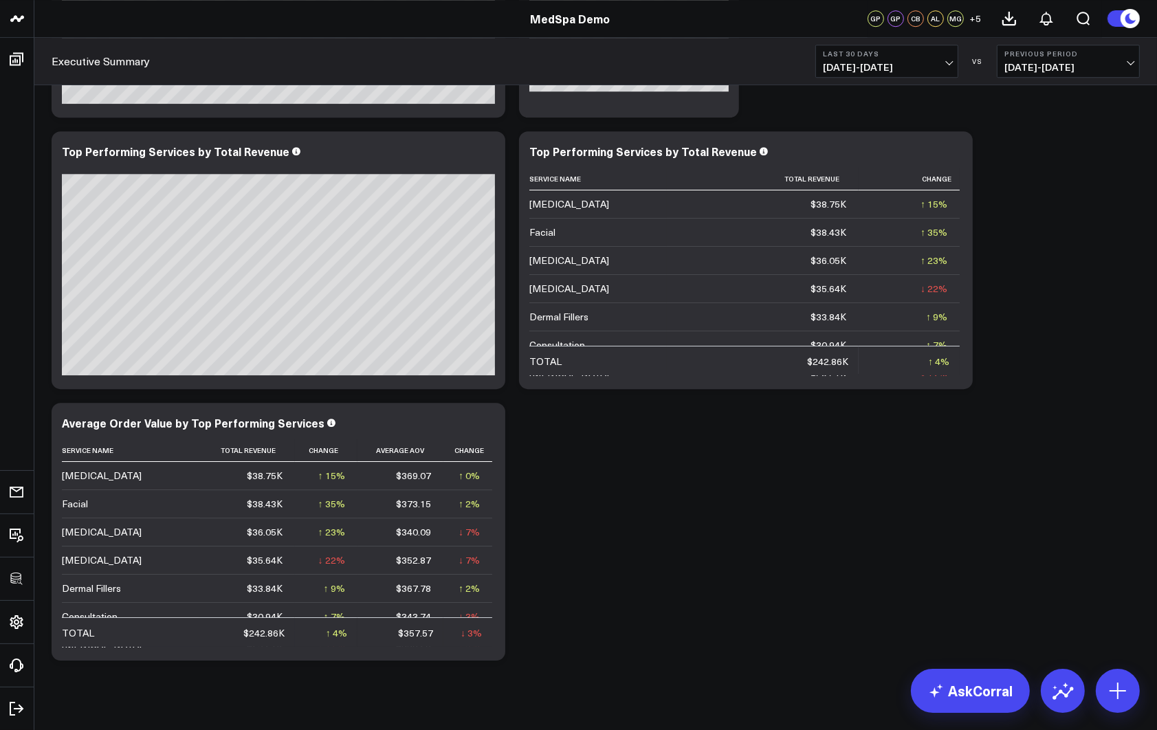
scroll to position [4546, 0]
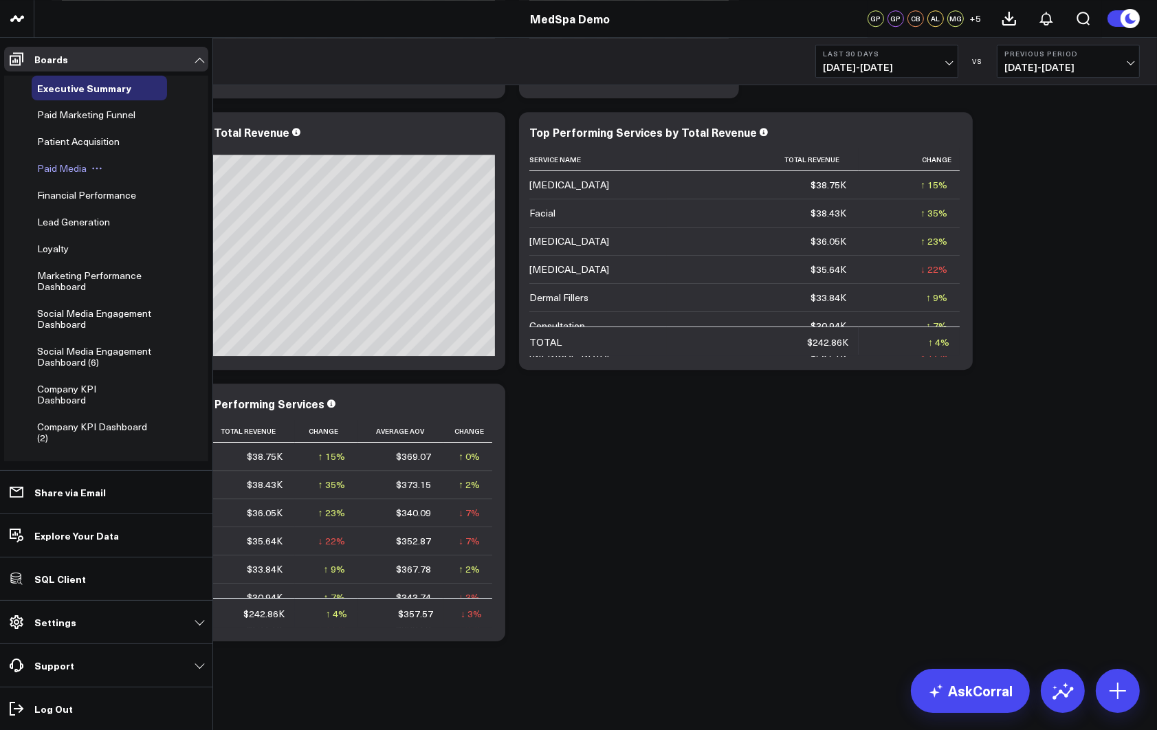
click at [50, 169] on span "Paid Media" at bounding box center [62, 168] width 50 height 13
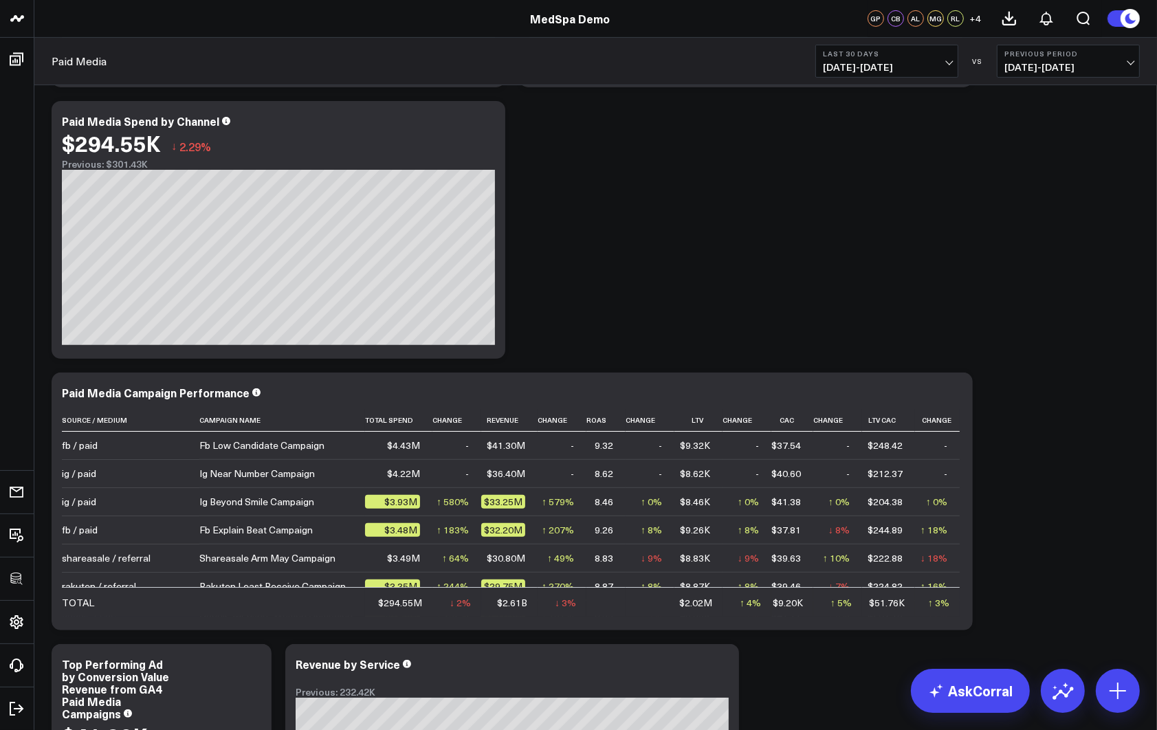
scroll to position [556, 0]
